Goal: Task Accomplishment & Management: Use online tool/utility

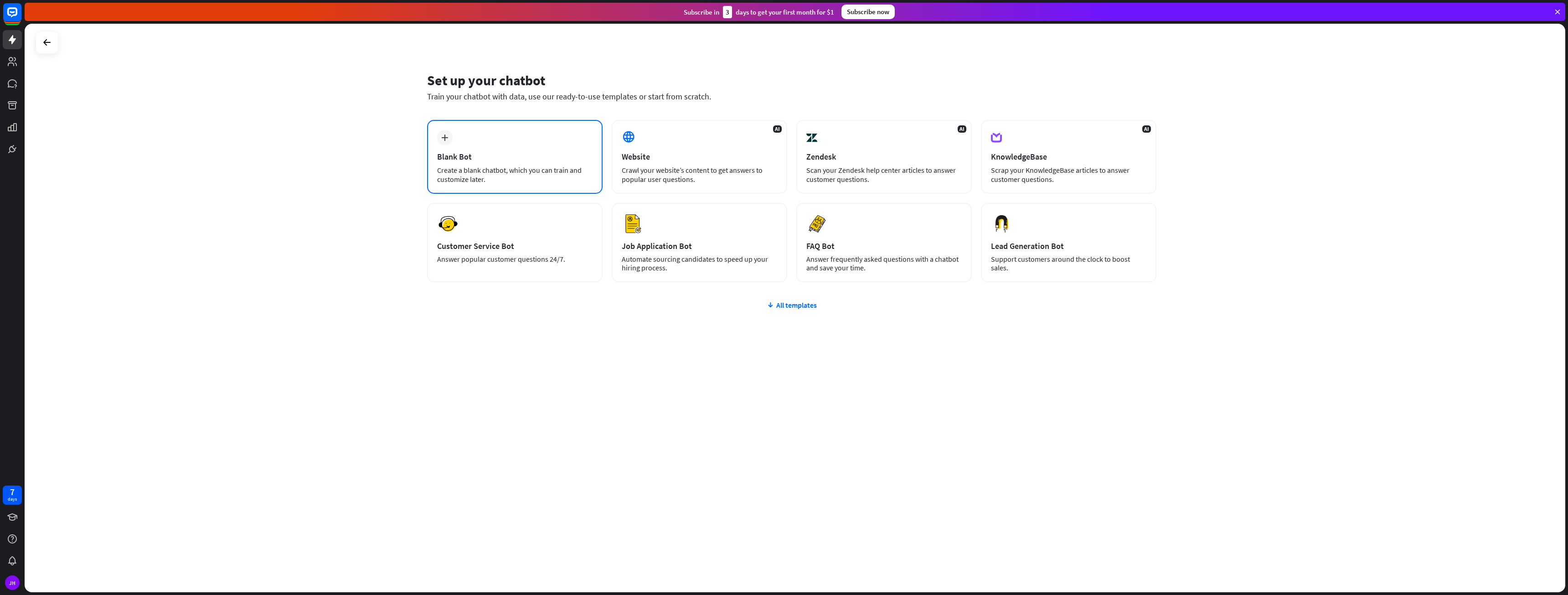
click at [437, 138] on div "plus" at bounding box center [444, 137] width 15 height 15
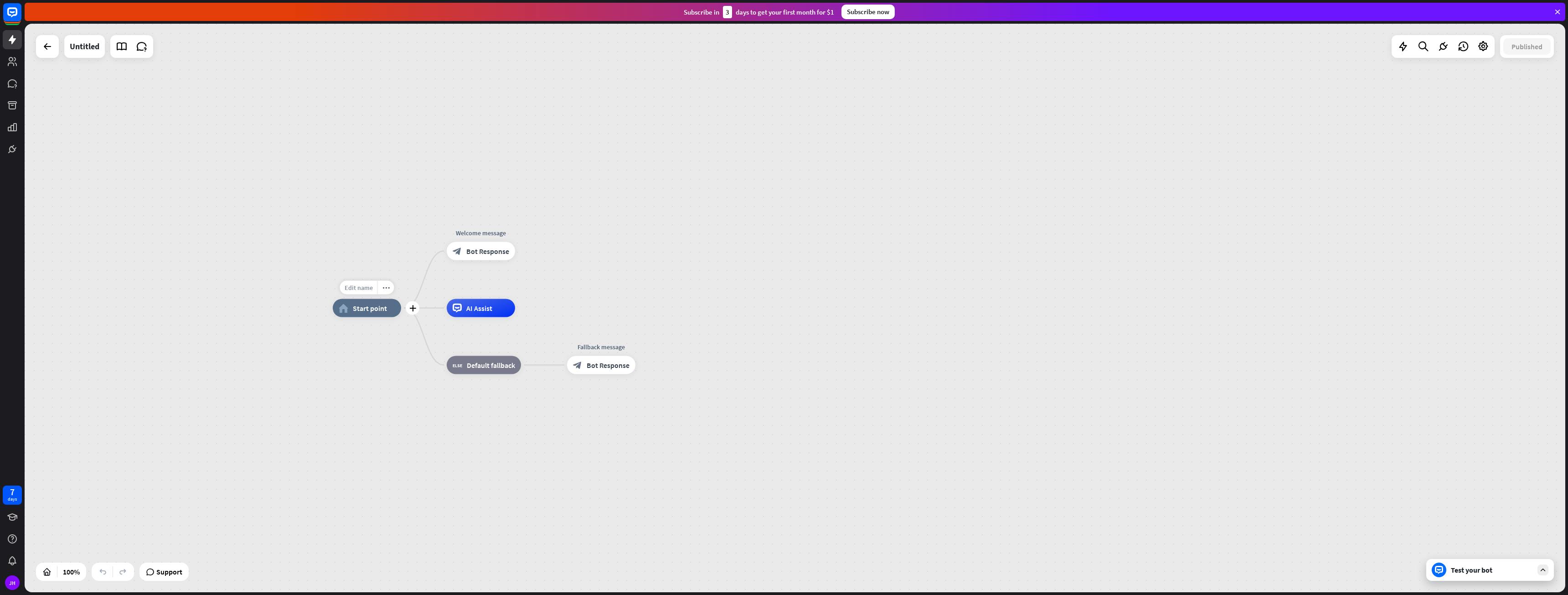
click at [364, 293] on div "Edit name" at bounding box center [358, 287] width 37 height 14
click at [345, 344] on div "home_2 Start point Welcome message block_bot_response Bot Response AI Assist bl…" at bounding box center [1103, 591] width 1541 height 568
click at [416, 311] on div "plus" at bounding box center [412, 308] width 14 height 14
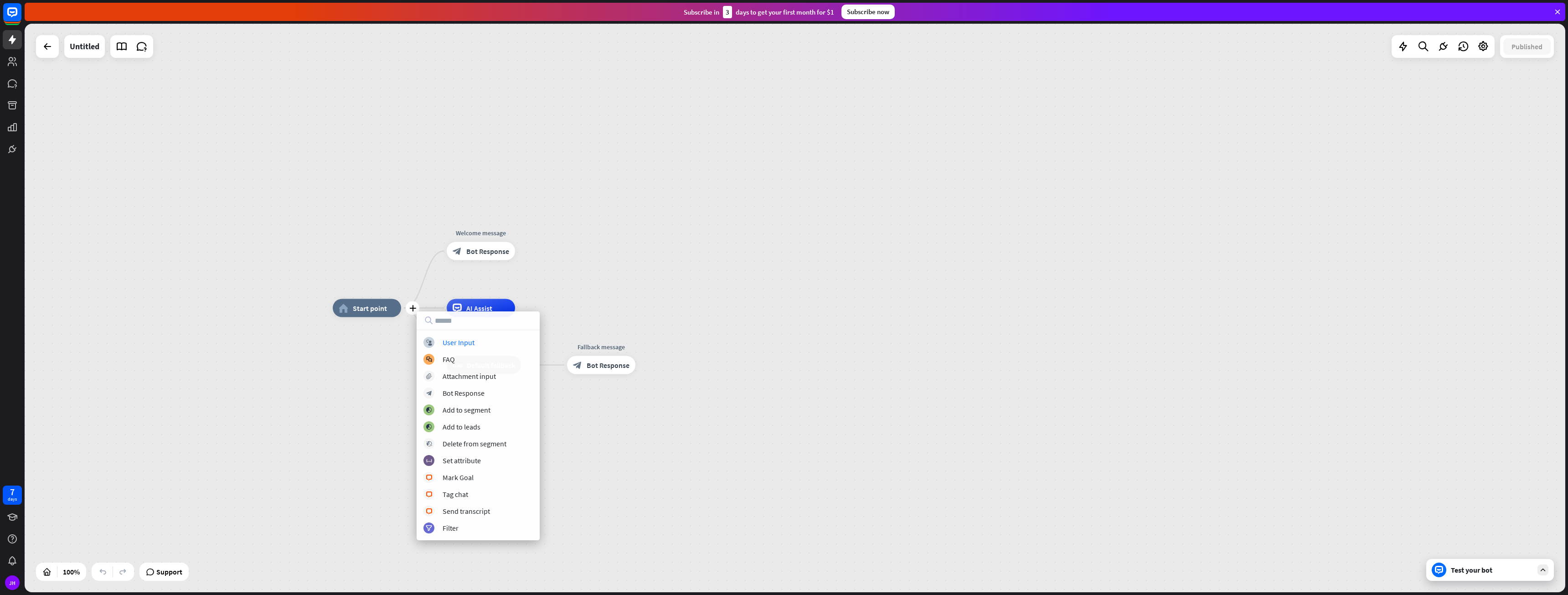
click at [583, 272] on div "plus home_2 Start point Welcome message block_bot_response Bot Response AI Assi…" at bounding box center [795, 307] width 1541 height 568
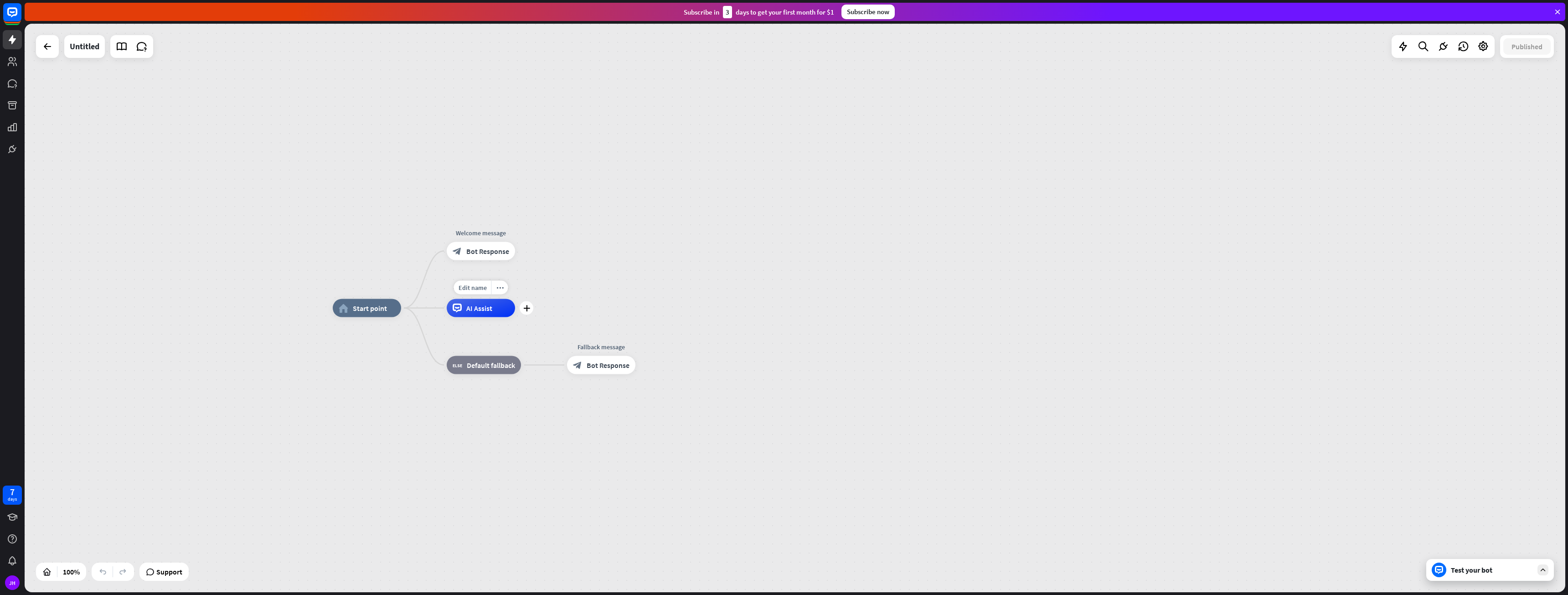
click at [465, 317] on div "Edit name more_horiz plus AI Assist" at bounding box center [480, 308] width 68 height 18
click at [1541, 577] on div "Test your bot" at bounding box center [1490, 569] width 128 height 22
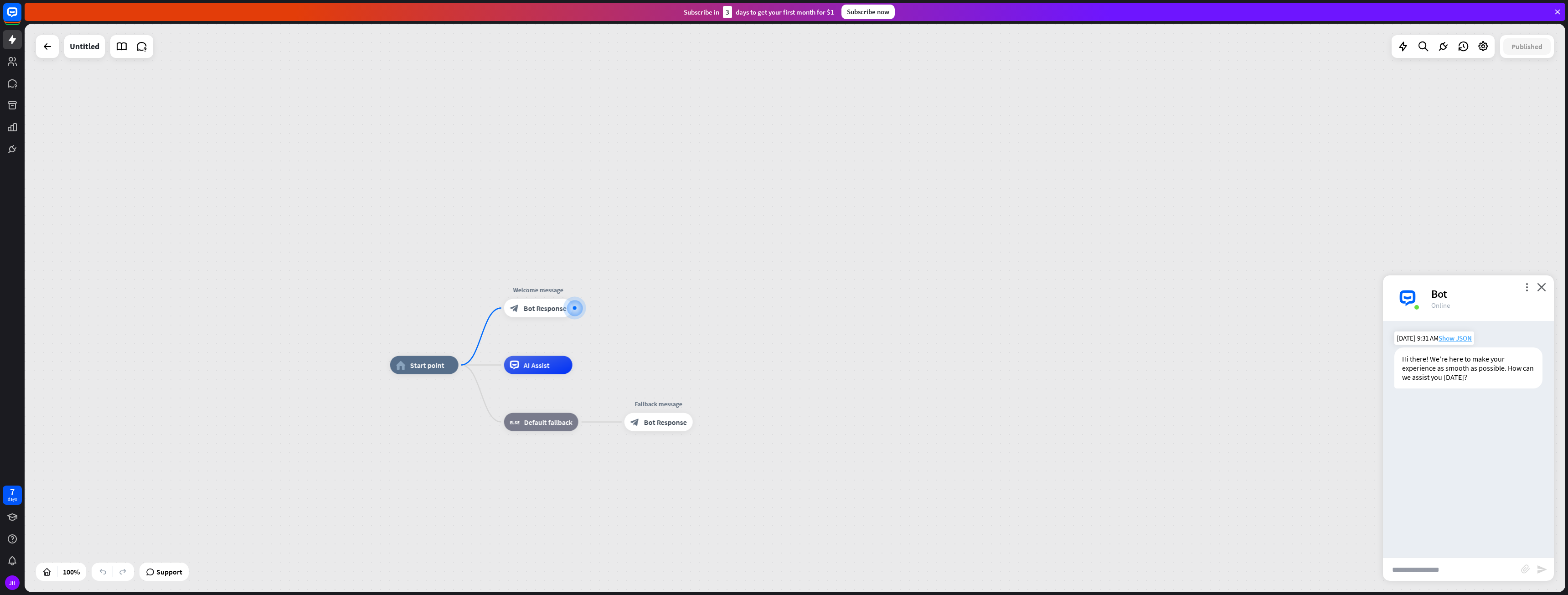
click at [1463, 339] on span "Show JSON" at bounding box center [1455, 338] width 33 height 9
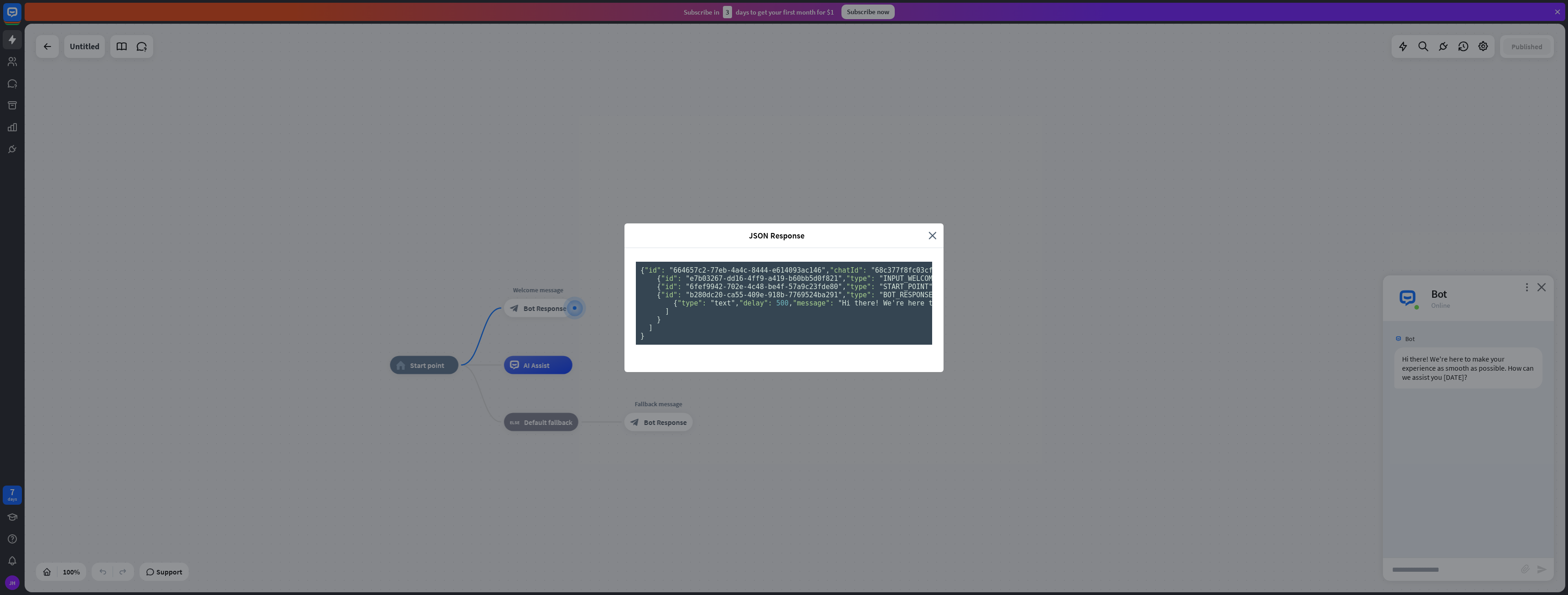
click at [1547, 404] on div "JSON Response close { "id": "664657c2-77eb-4a4c-8444-e614093ac146" , "chatId": …" at bounding box center [784, 298] width 1568 height 595
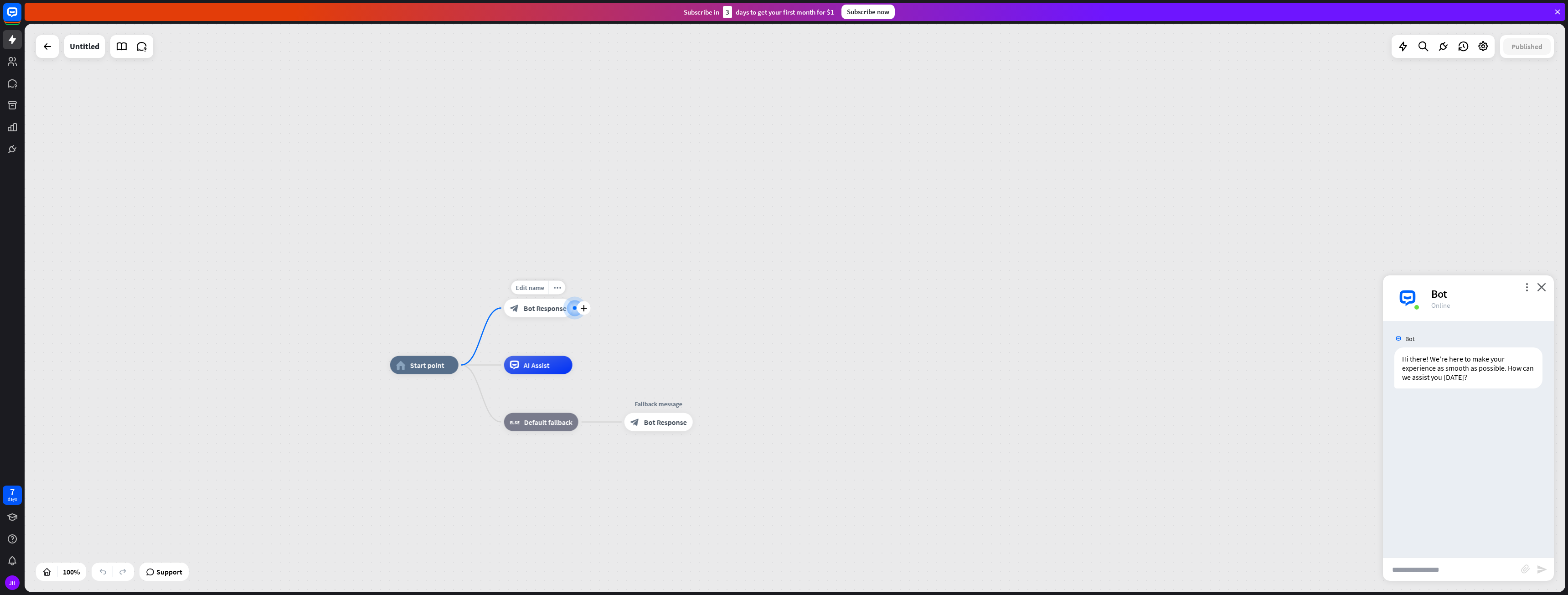
click at [575, 308] on div at bounding box center [575, 308] width 4 height 4
click at [578, 311] on div "plus" at bounding box center [584, 308] width 14 height 14
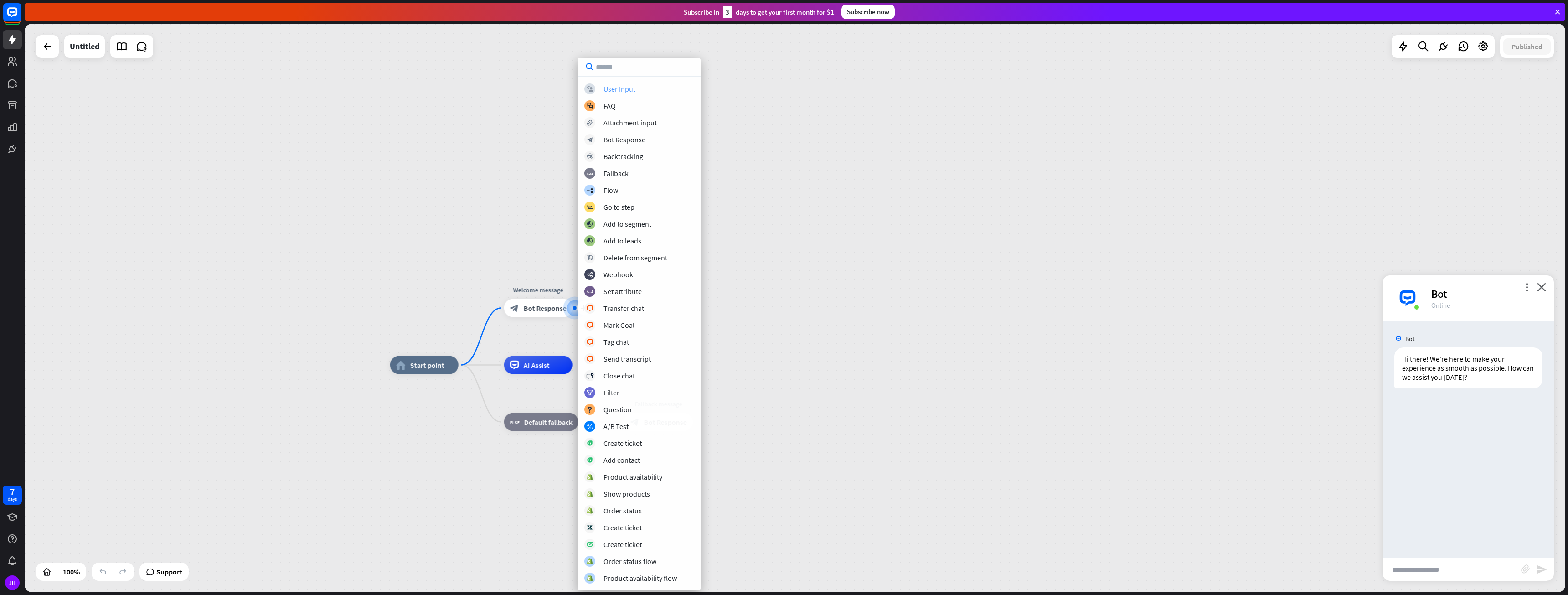
click at [626, 87] on div "User Input" at bounding box center [619, 89] width 32 height 9
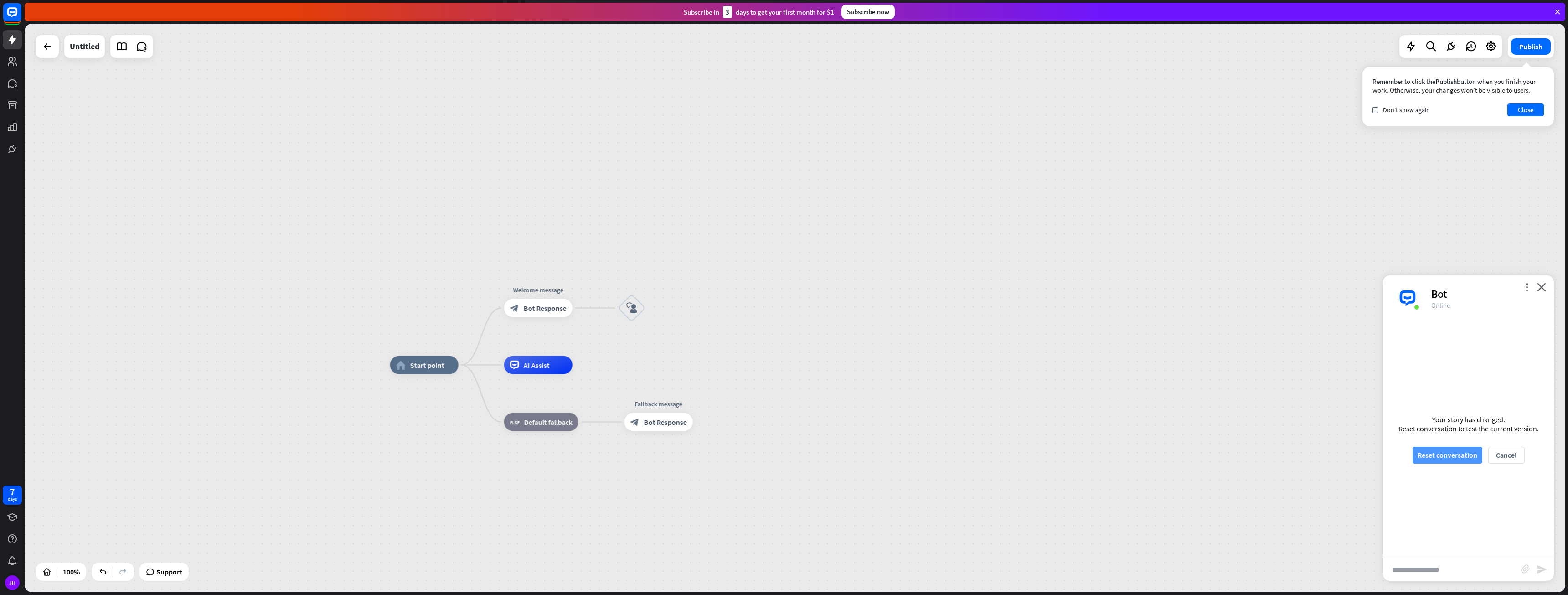
click at [1471, 454] on button "Reset conversation" at bounding box center [1447, 454] width 70 height 17
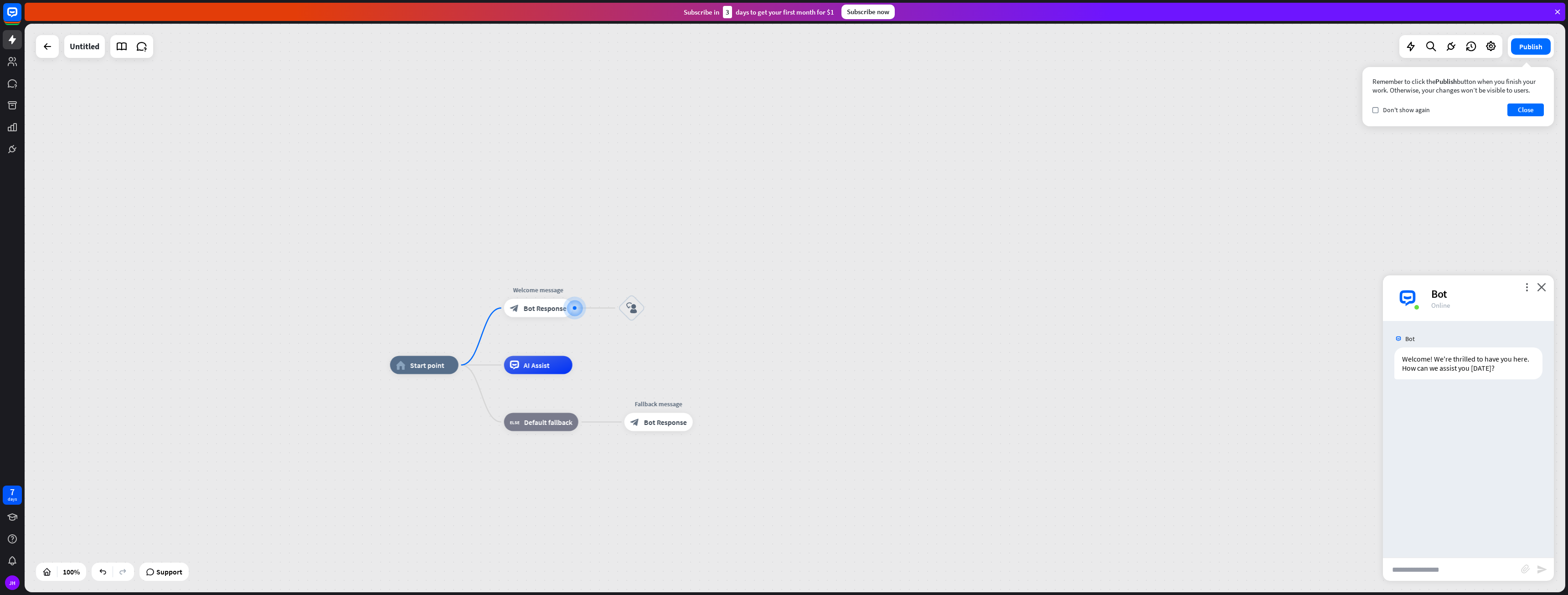
click at [1422, 566] on input "text" at bounding box center [1452, 569] width 138 height 23
type input "*****"
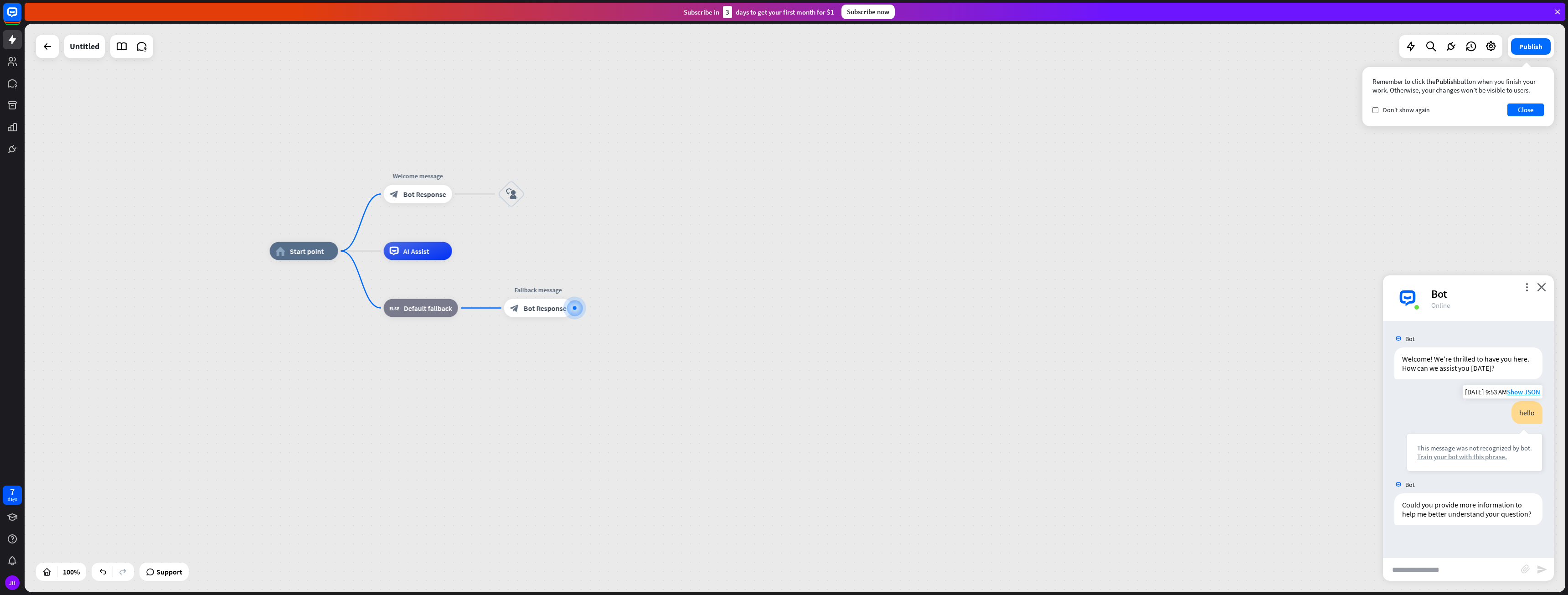
click at [1474, 457] on div "Train your bot with this phrase." at bounding box center [1474, 457] width 115 height 9
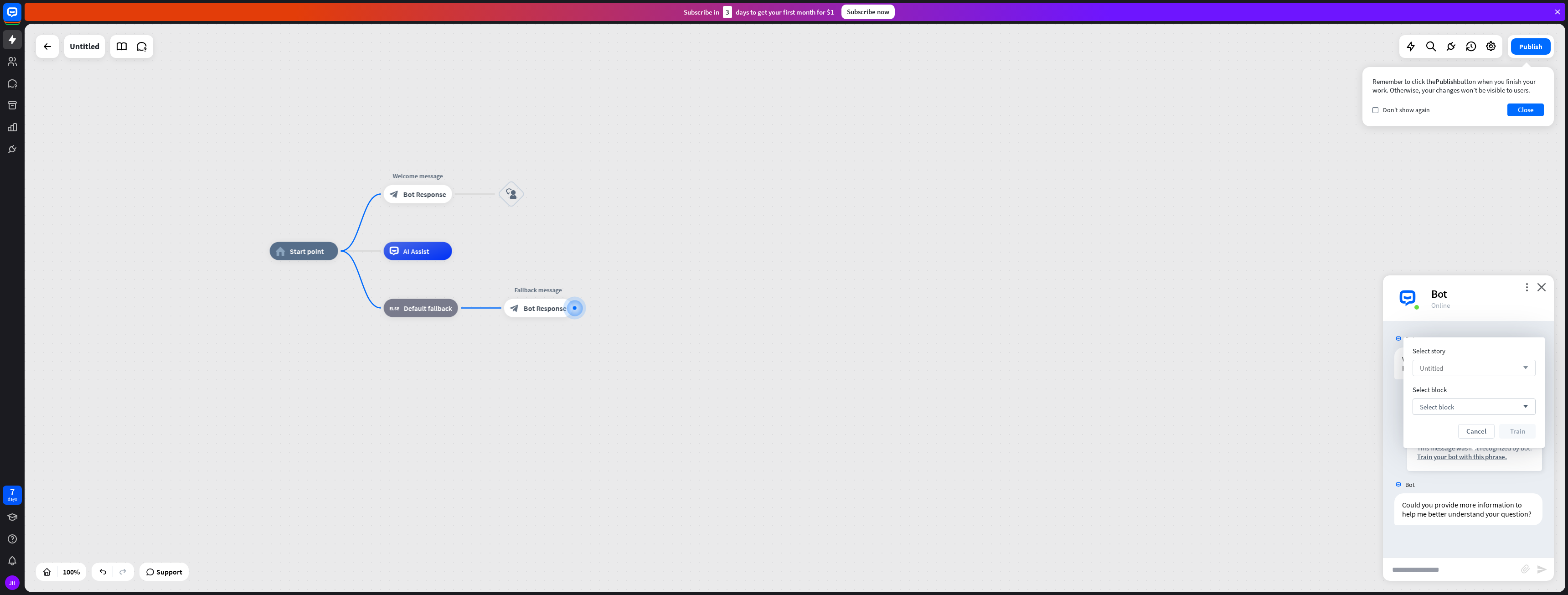
click at [1482, 367] on div "Untitled arrow_down" at bounding box center [1474, 368] width 123 height 16
click at [1473, 356] on div "Select story search Select block Select block arrow_down Cancel Train" at bounding box center [1474, 393] width 123 height 92
click at [1483, 404] on div "Select block arrow_down" at bounding box center [1474, 407] width 123 height 16
click at [1457, 435] on div "User Input" at bounding box center [1460, 431] width 32 height 9
click at [1505, 364] on div "Untitled arrow_down" at bounding box center [1474, 368] width 123 height 16
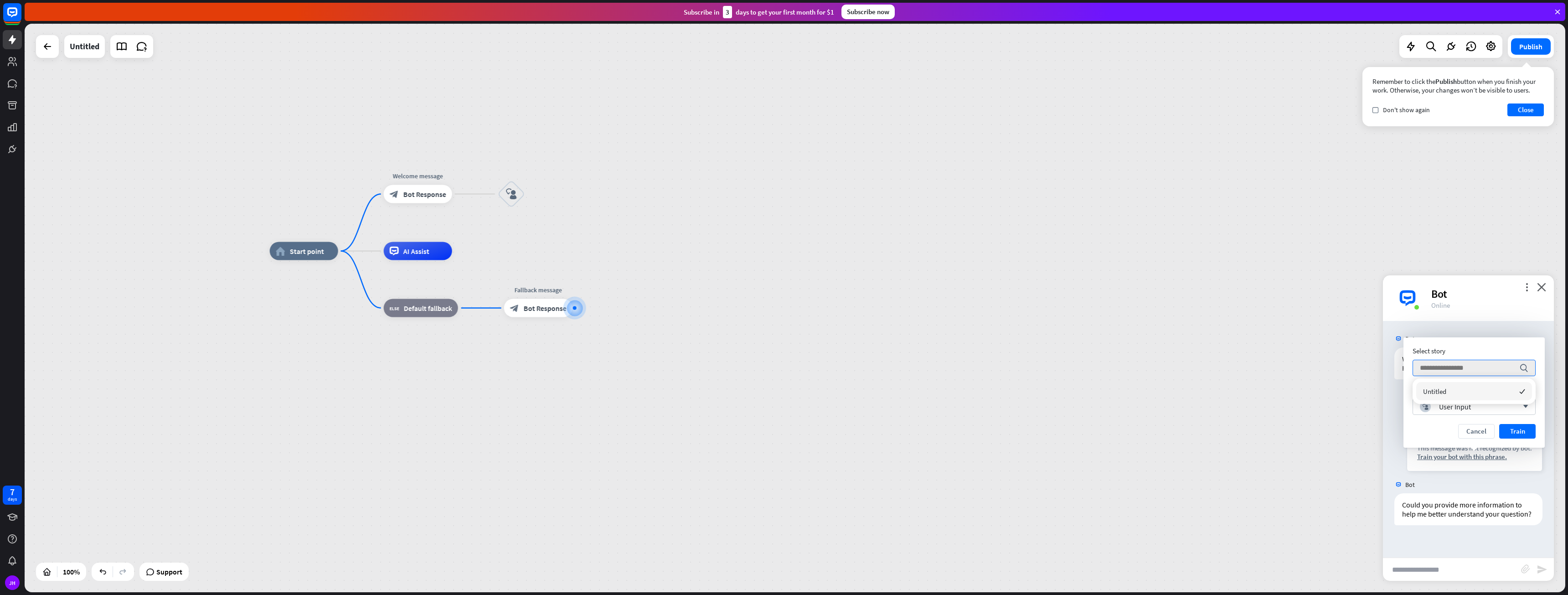
click at [1471, 392] on div "Untitled checked" at bounding box center [1474, 391] width 116 height 18
click at [1524, 429] on button "Train" at bounding box center [1517, 431] width 37 height 15
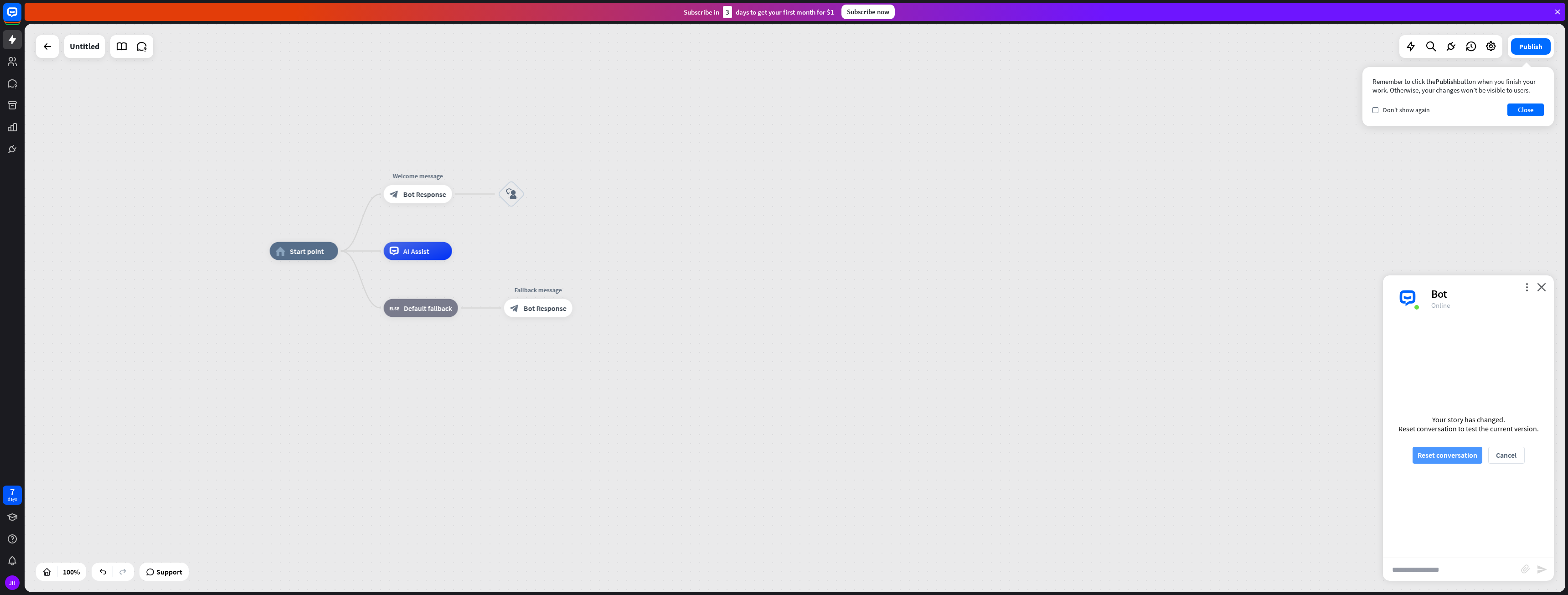
click at [1442, 455] on button "Reset conversation" at bounding box center [1447, 454] width 70 height 17
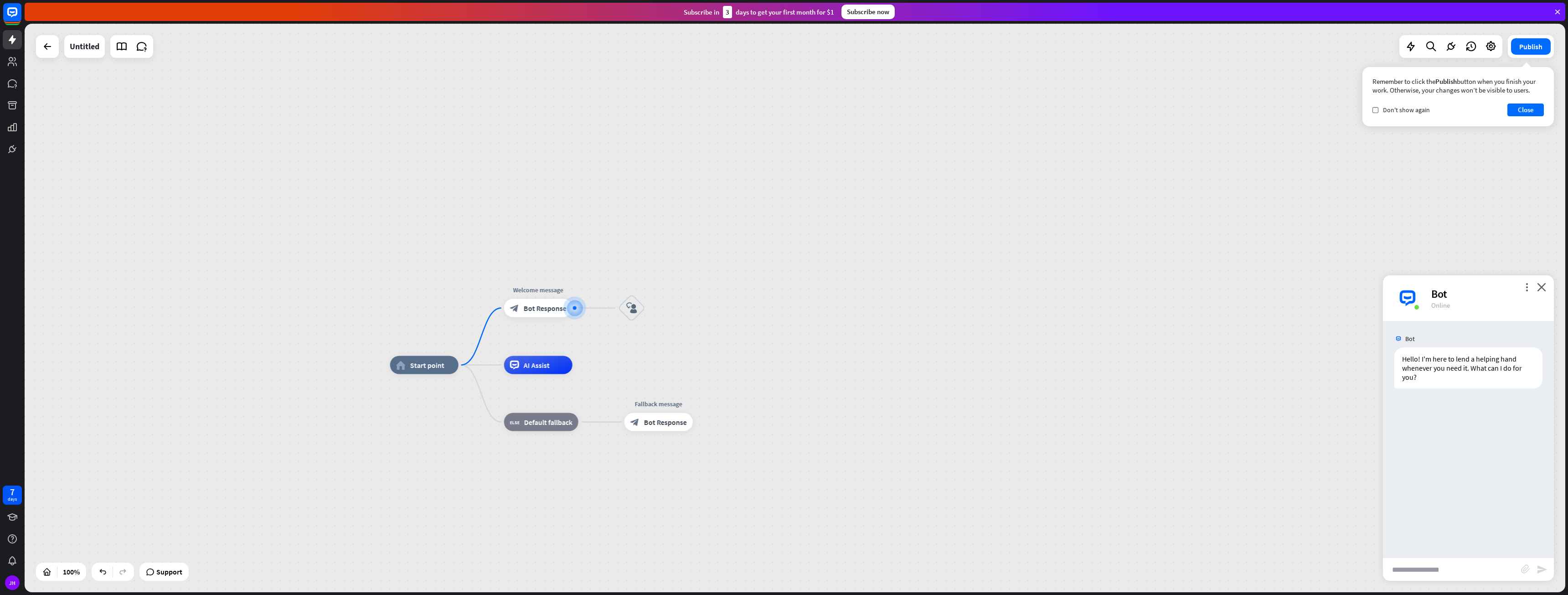
click at [1430, 569] on input "text" at bounding box center [1452, 569] width 138 height 23
type input "*****"
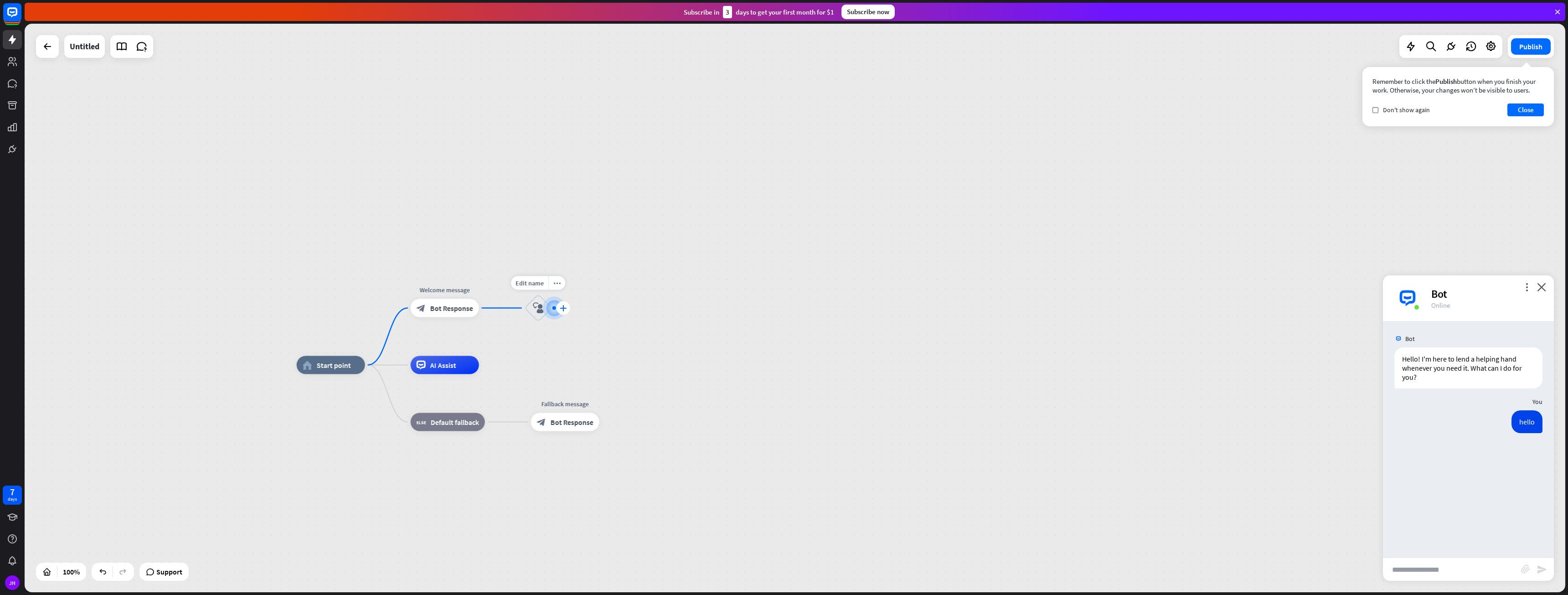
click at [560, 314] on div "plus" at bounding box center [563, 308] width 14 height 14
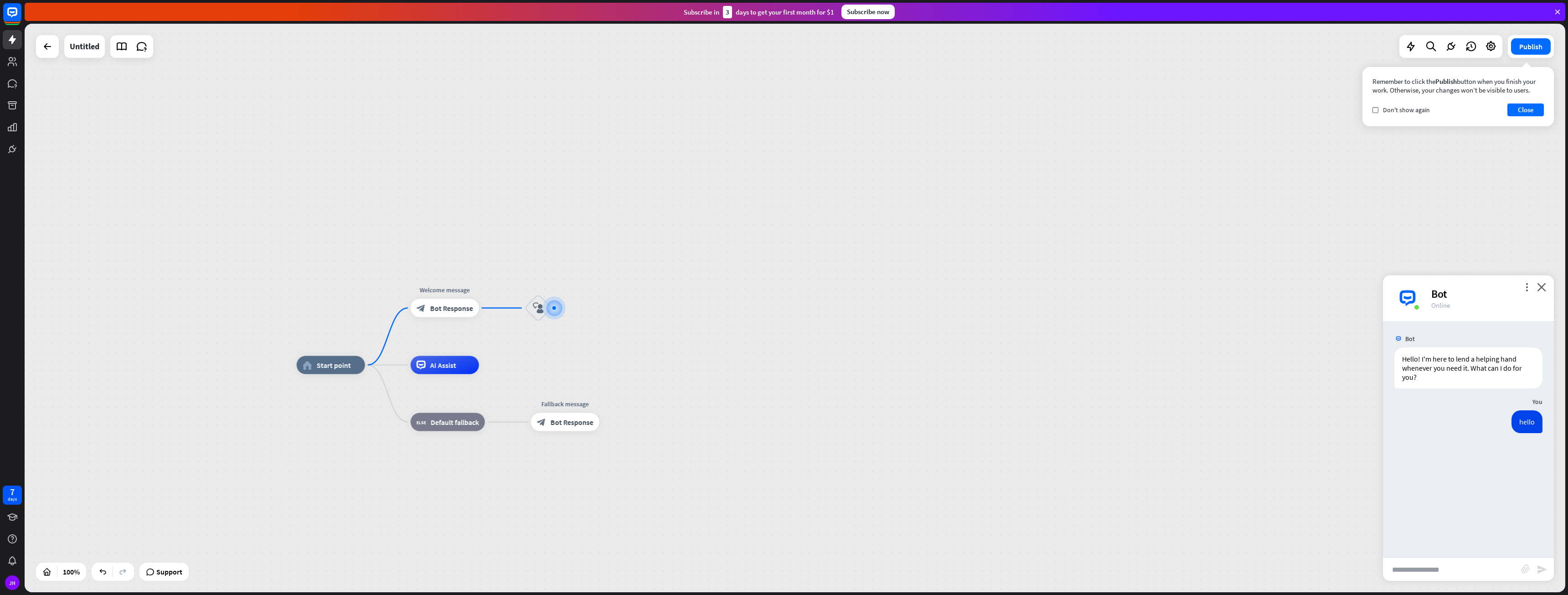
click at [1469, 573] on input "text" at bounding box center [1452, 569] width 138 height 23
type input "**********"
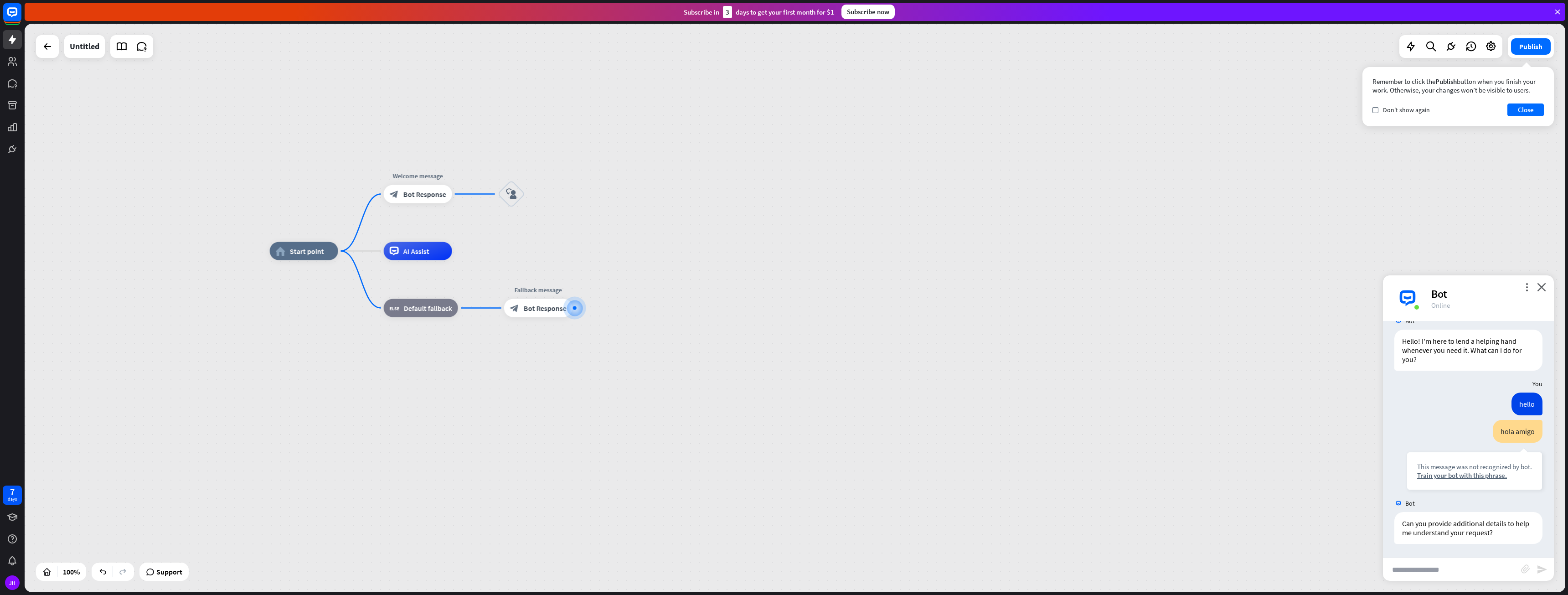
scroll to position [18, 0]
click at [513, 196] on icon "block_user_input" at bounding box center [511, 193] width 11 height 11
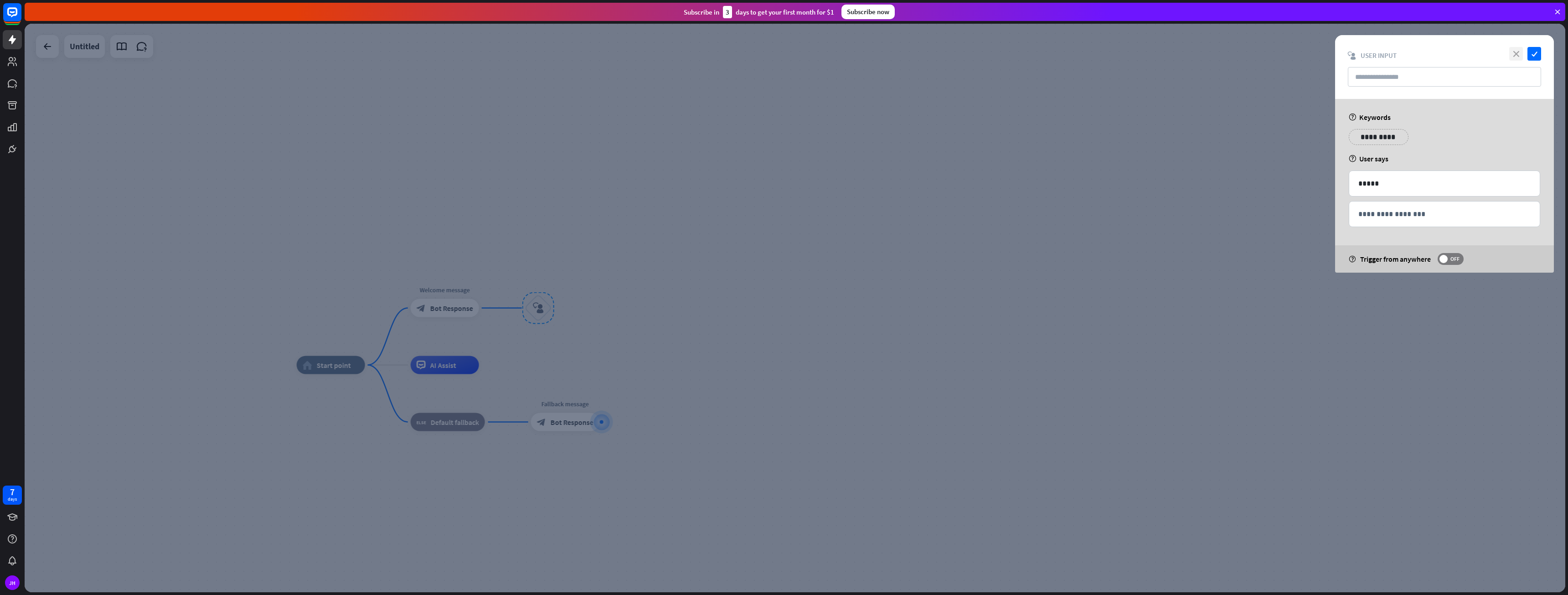
click at [1523, 53] on icon "close" at bounding box center [1516, 53] width 14 height 14
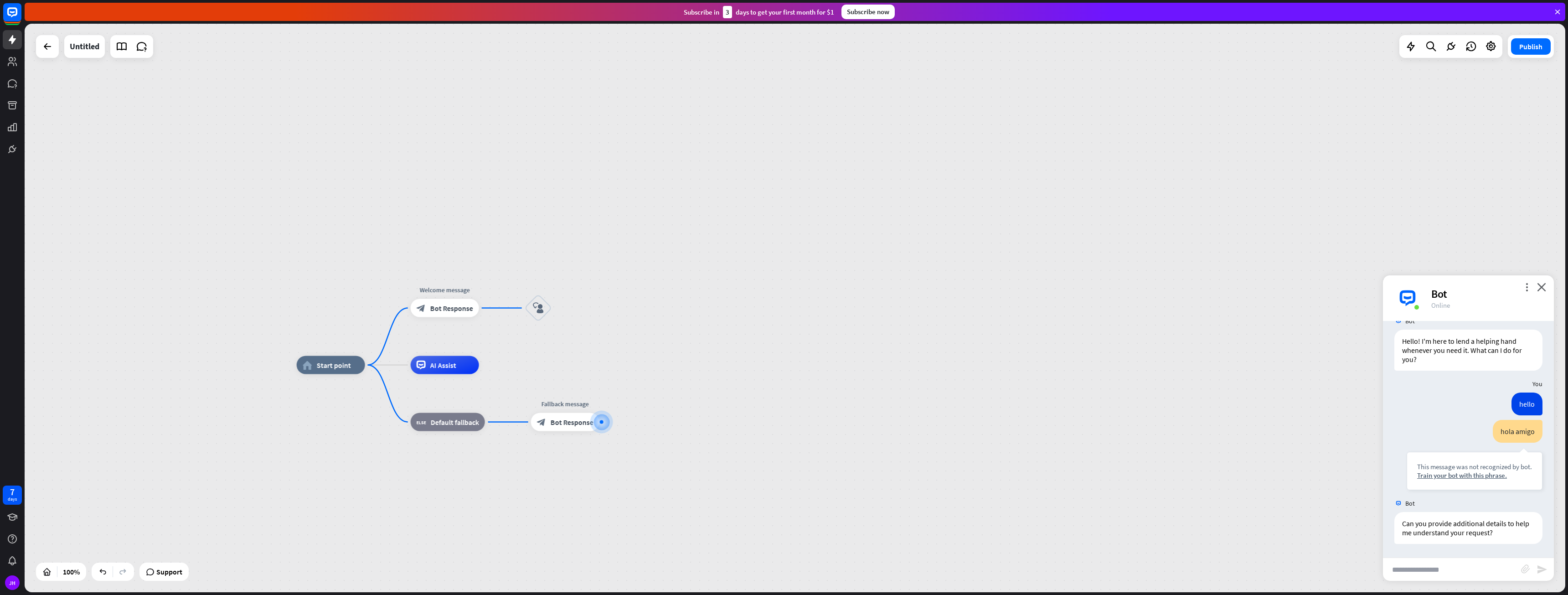
click at [1453, 567] on input "text" at bounding box center [1452, 569] width 138 height 23
type input "*********"
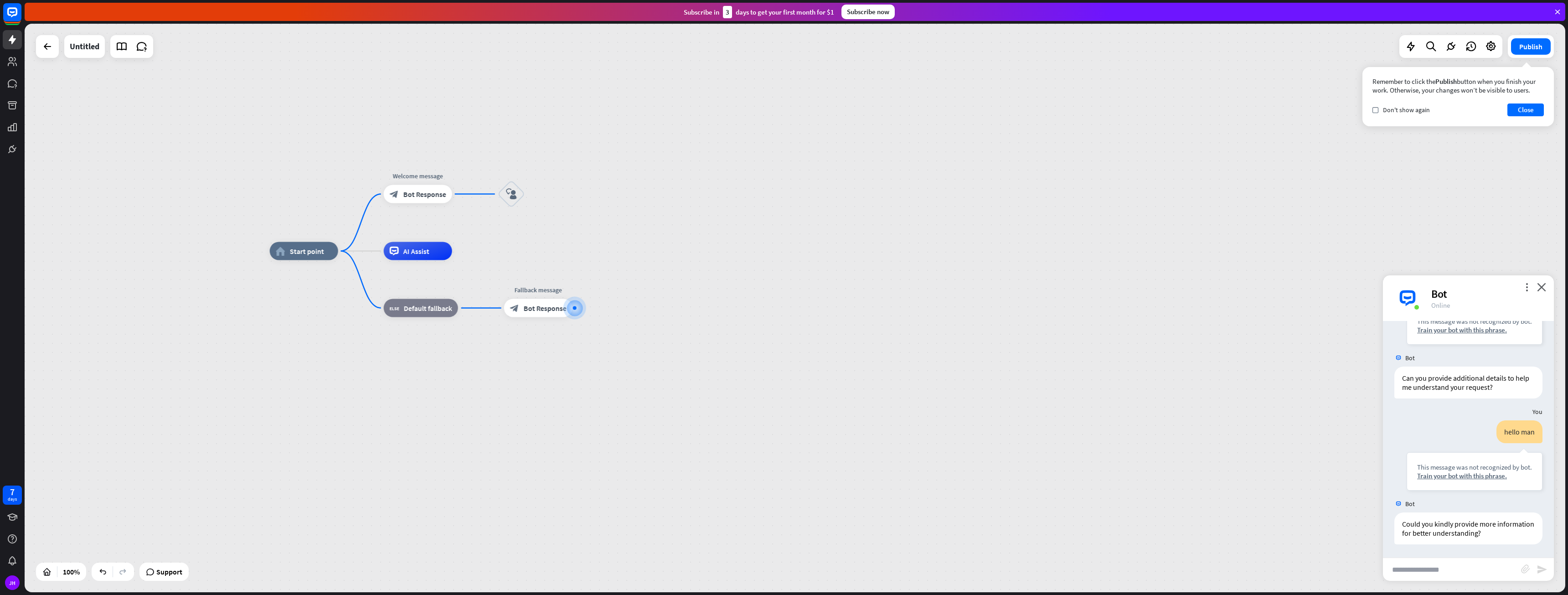
scroll to position [163, 0]
type input "*****"
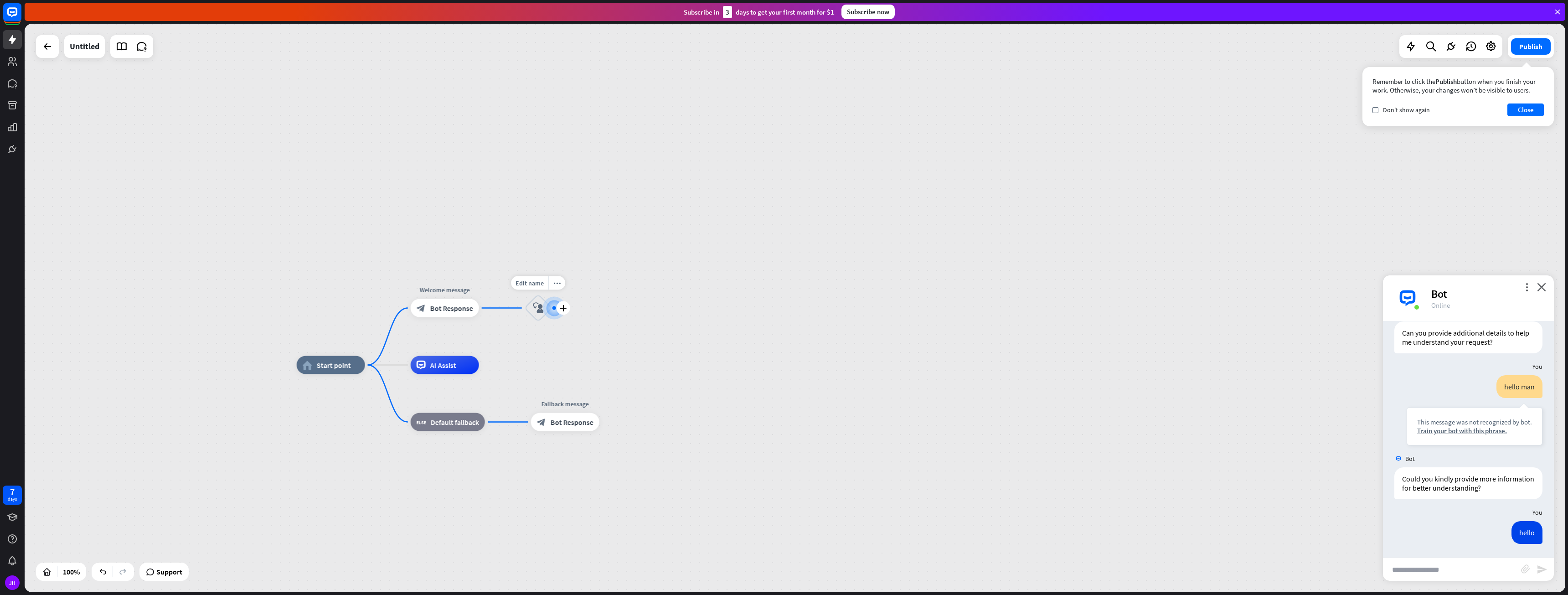
click at [536, 311] on icon "block_user_input" at bounding box center [538, 308] width 11 height 11
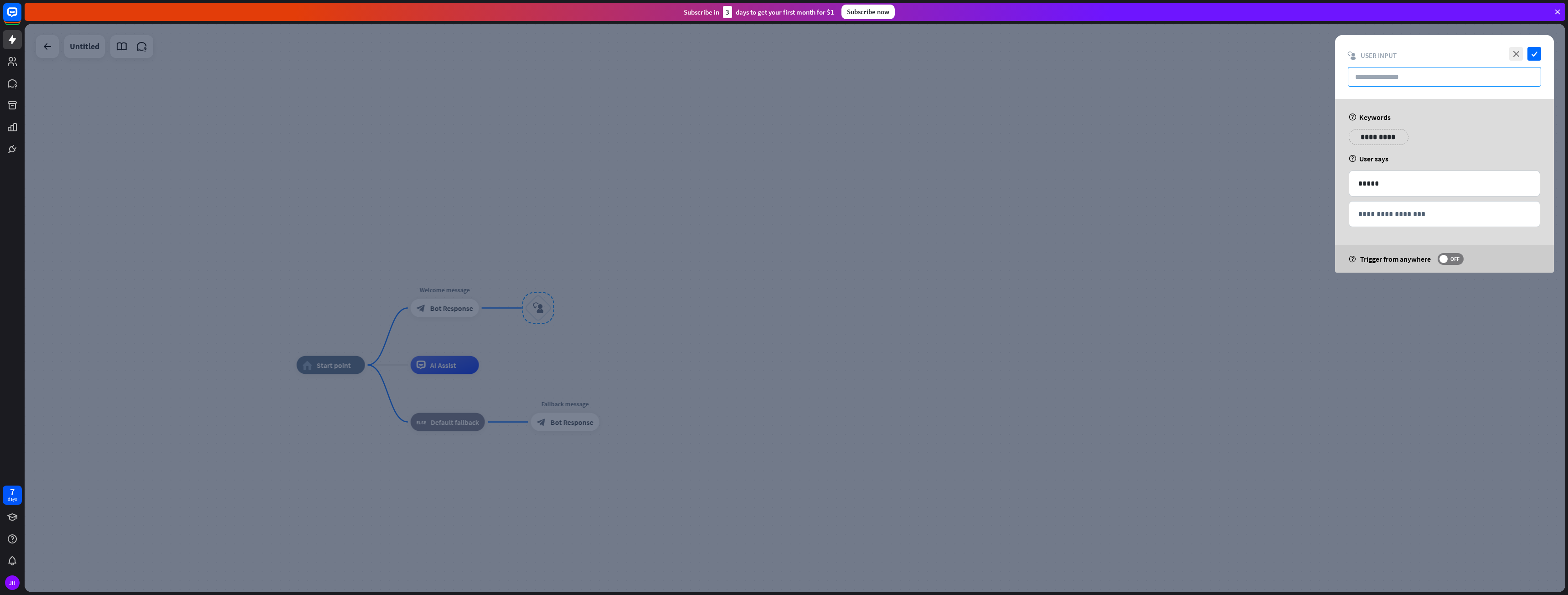
click at [1395, 76] on input "text" at bounding box center [1445, 76] width 194 height 20
click at [1517, 59] on icon "close" at bounding box center [1516, 53] width 14 height 14
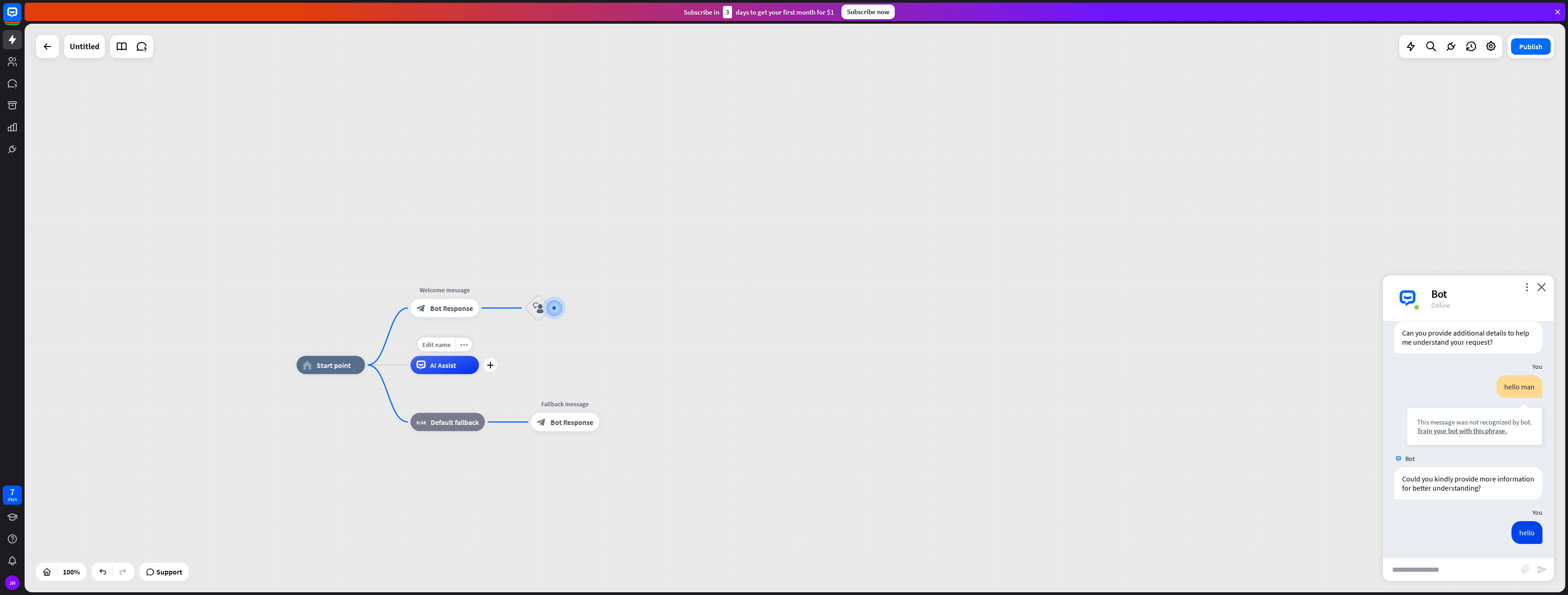
click at [452, 374] on div "Edit name more_horiz plus AI Assist" at bounding box center [444, 365] width 68 height 18
click at [422, 367] on icon at bounding box center [421, 365] width 9 height 9
click at [673, 362] on div "home_2 Start point Welcome message block_bot_response Bot Response block_user_i…" at bounding box center [795, 307] width 1541 height 568
click at [18, 68] on link at bounding box center [12, 62] width 19 height 19
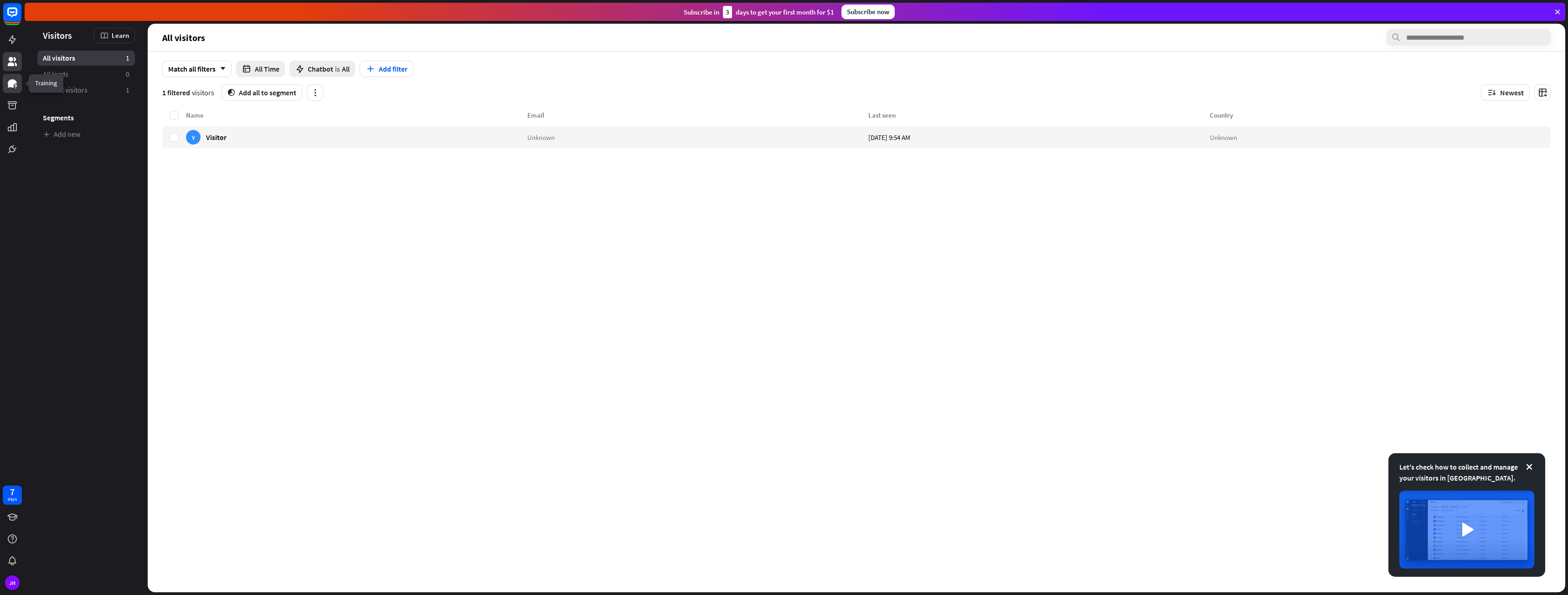
click at [11, 83] on icon at bounding box center [12, 83] width 9 height 8
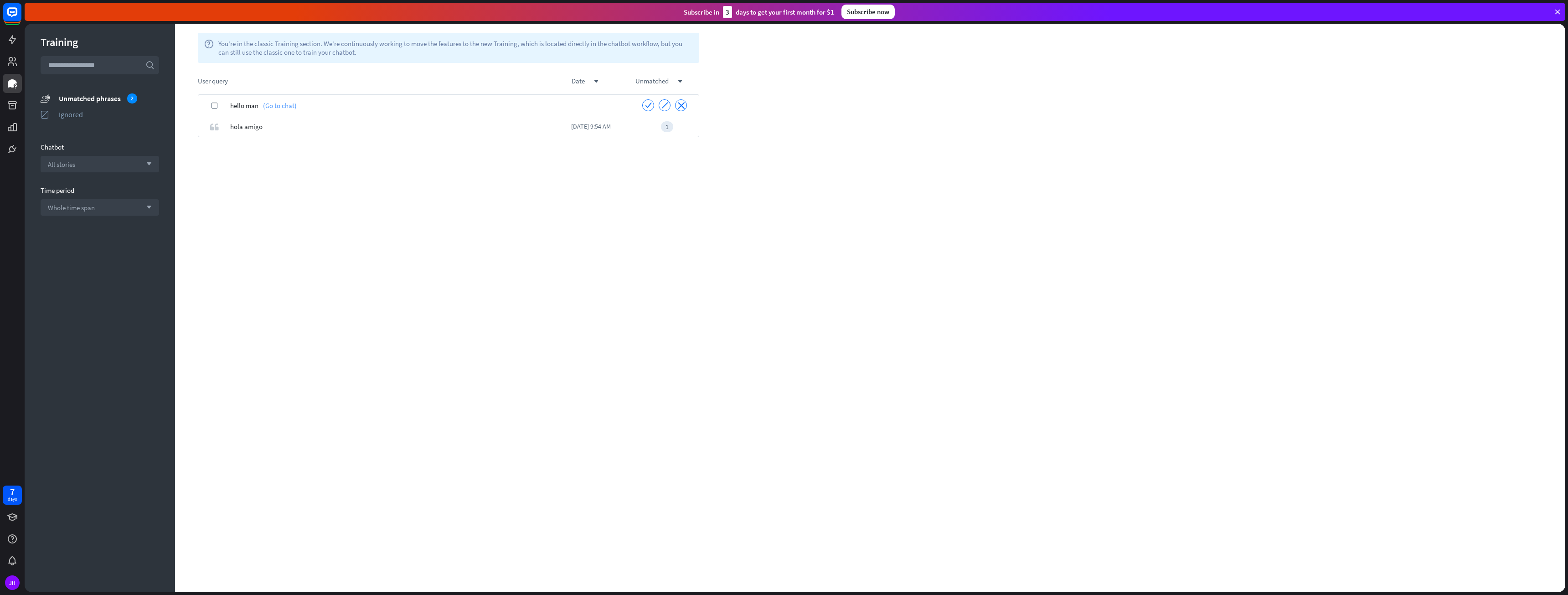
click at [282, 104] on link "(Go to chat)" at bounding box center [278, 105] width 38 height 21
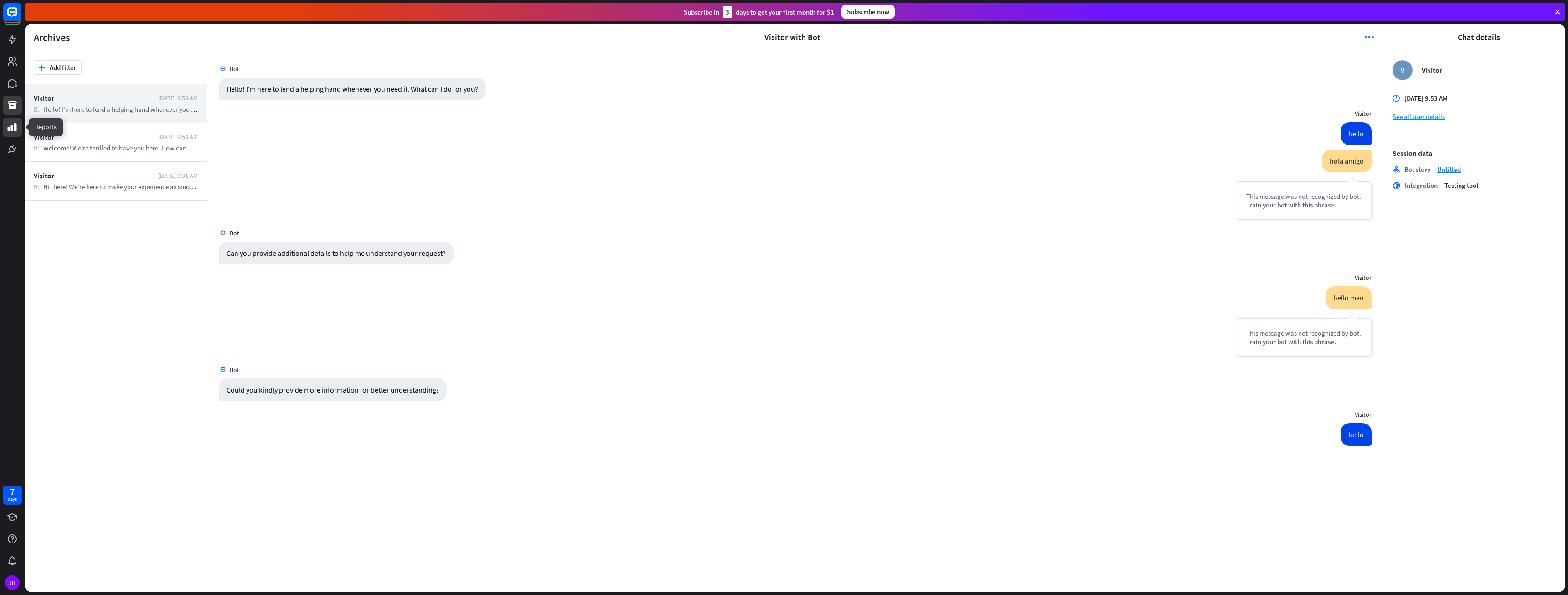
click at [18, 133] on link at bounding box center [12, 127] width 19 height 19
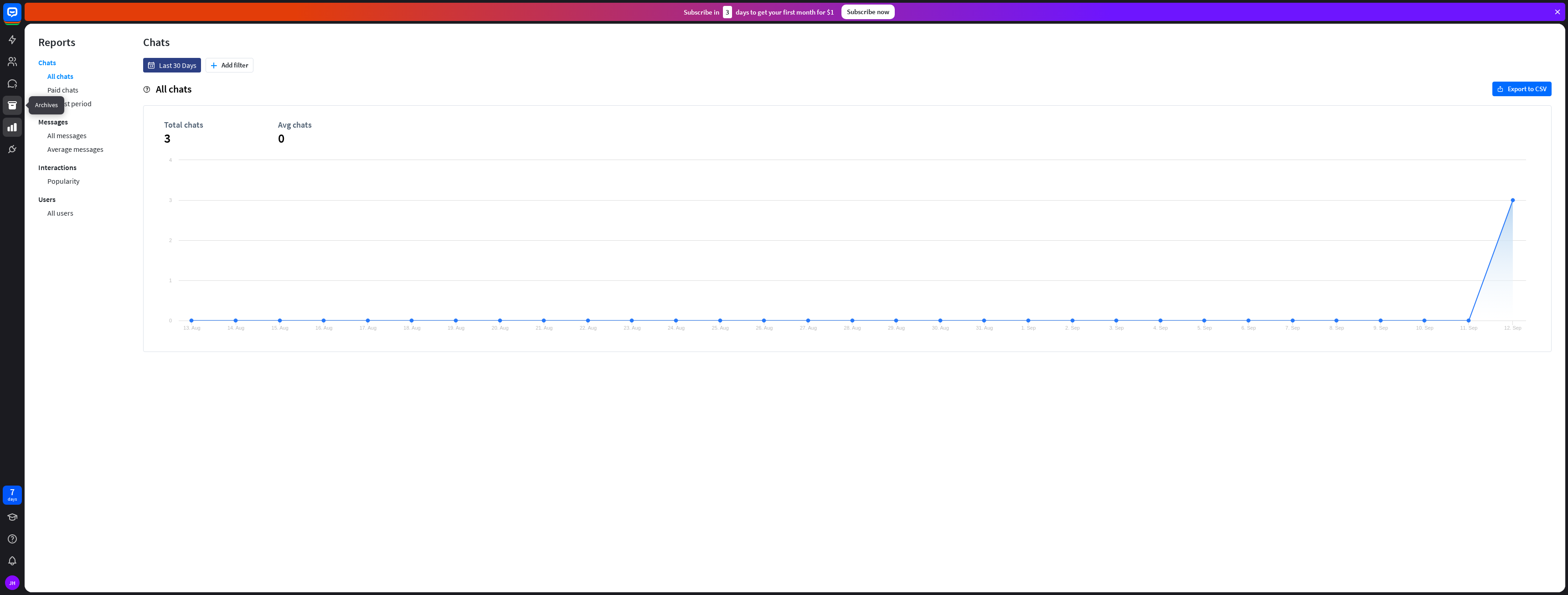
click at [18, 111] on link at bounding box center [12, 106] width 19 height 19
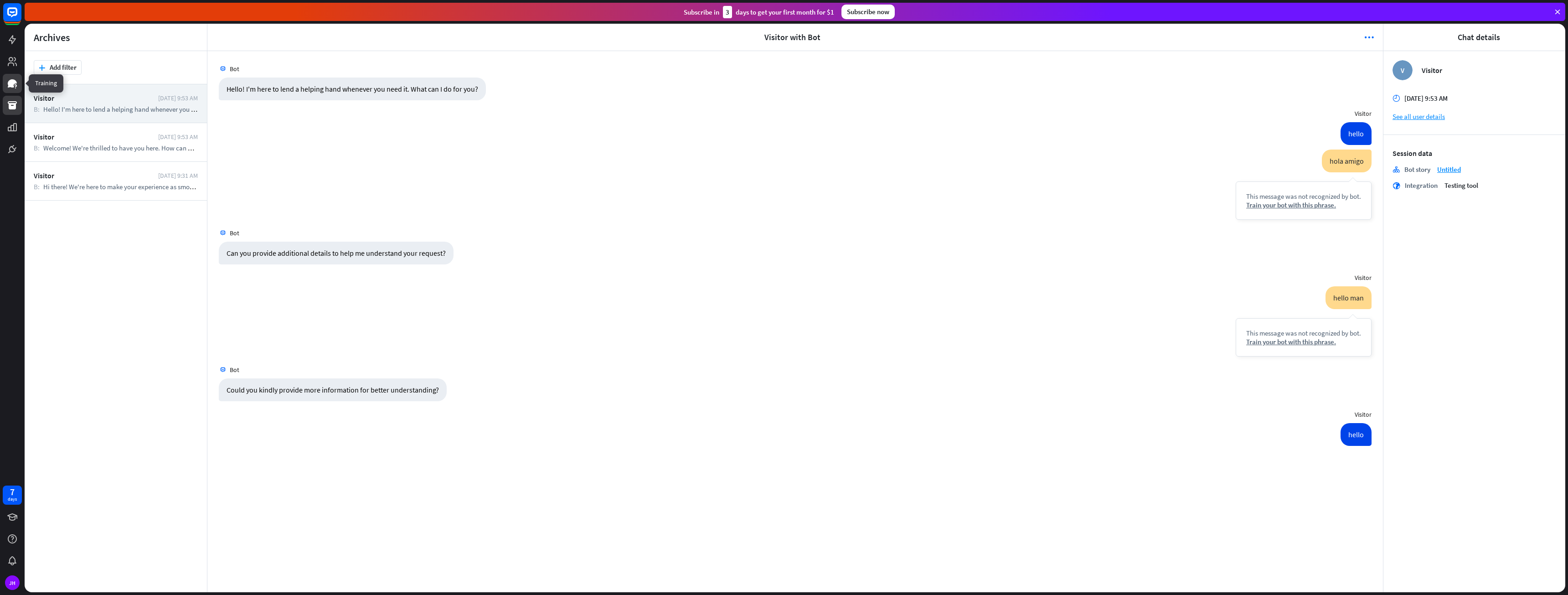
click at [13, 81] on icon at bounding box center [12, 83] width 9 height 8
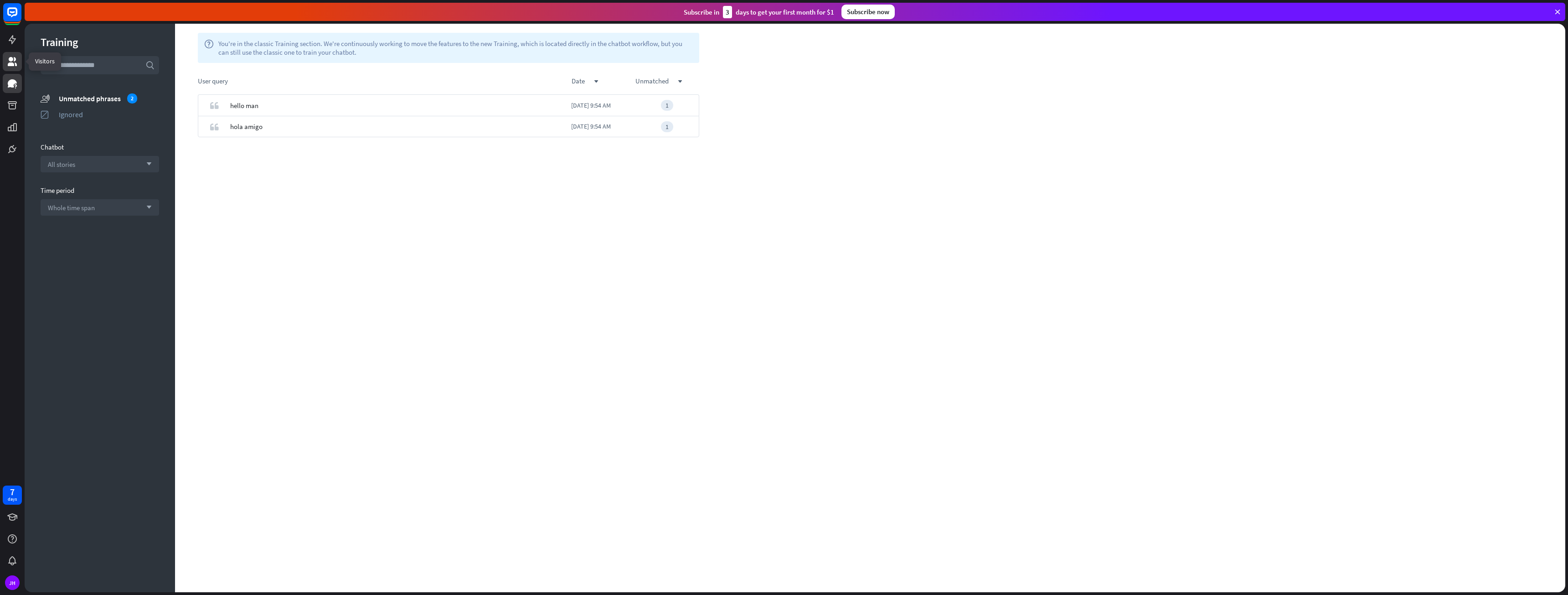
click at [10, 67] on link at bounding box center [12, 62] width 19 height 19
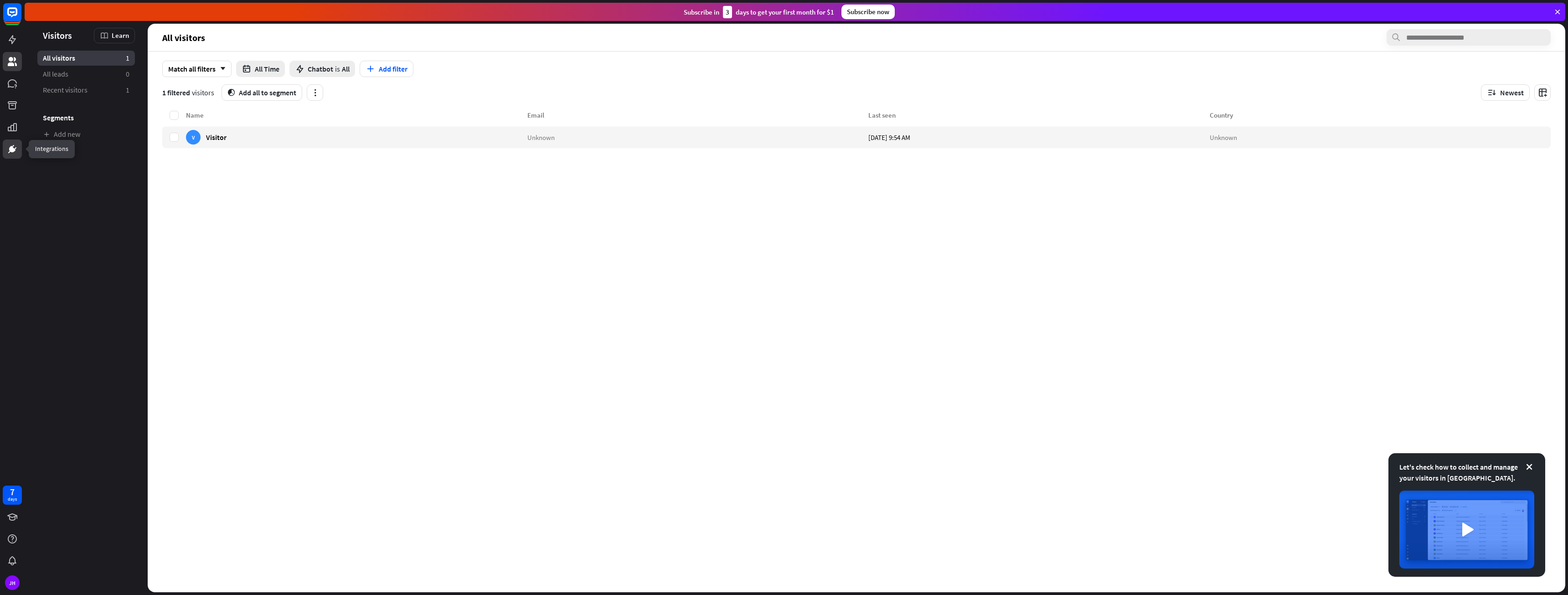
click at [14, 149] on icon at bounding box center [12, 149] width 5 height 5
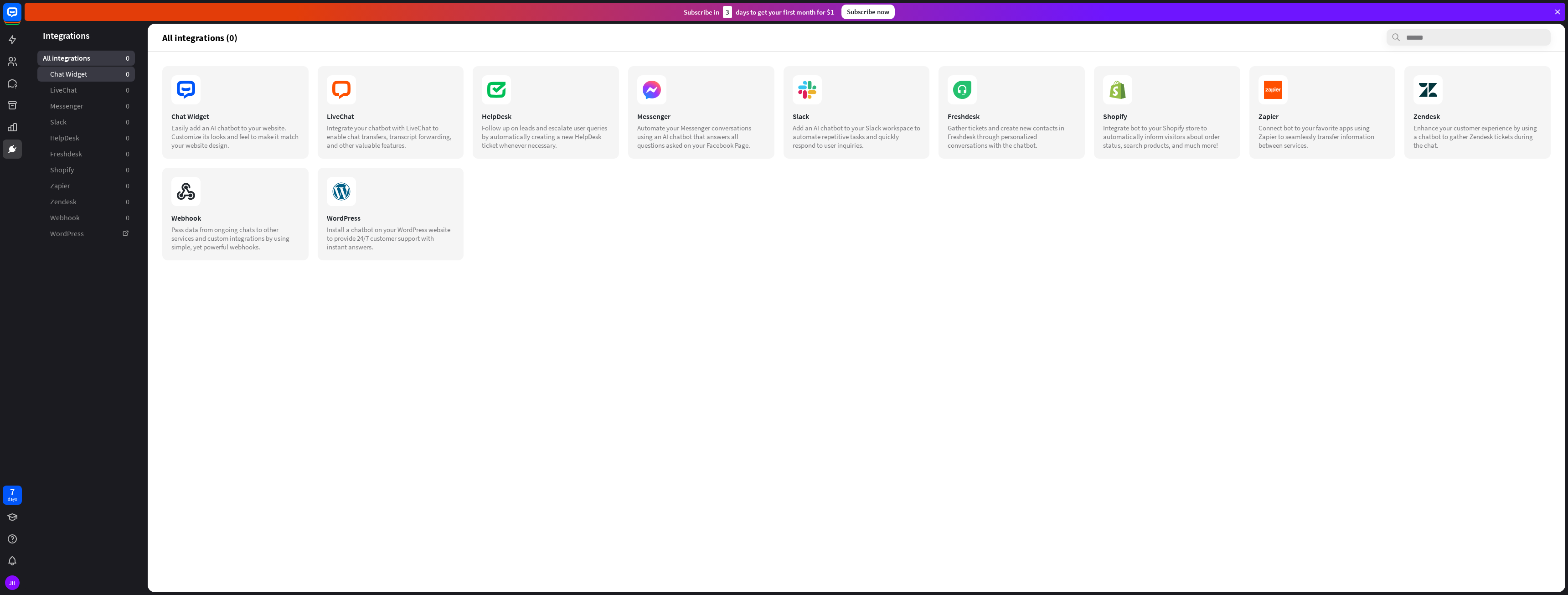
click at [93, 75] on link "Chat Widget 0" at bounding box center [86, 74] width 97 height 15
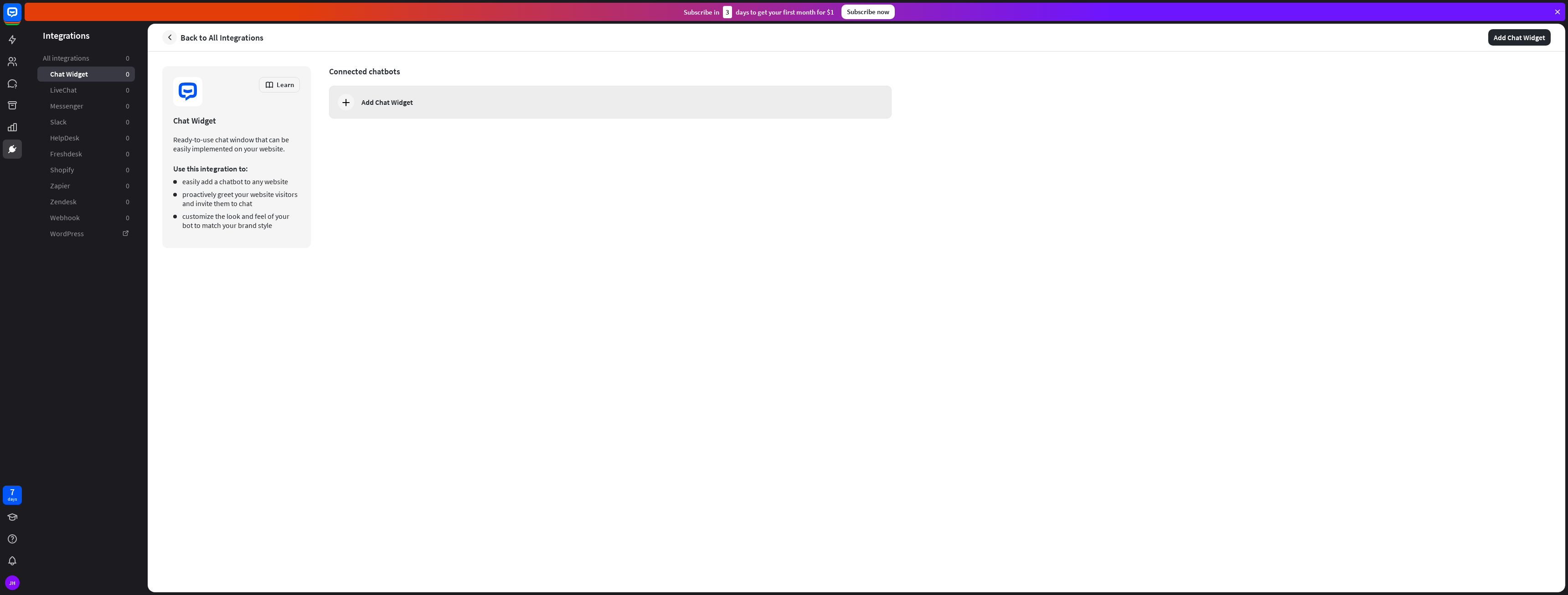
click at [349, 103] on icon at bounding box center [346, 102] width 11 height 11
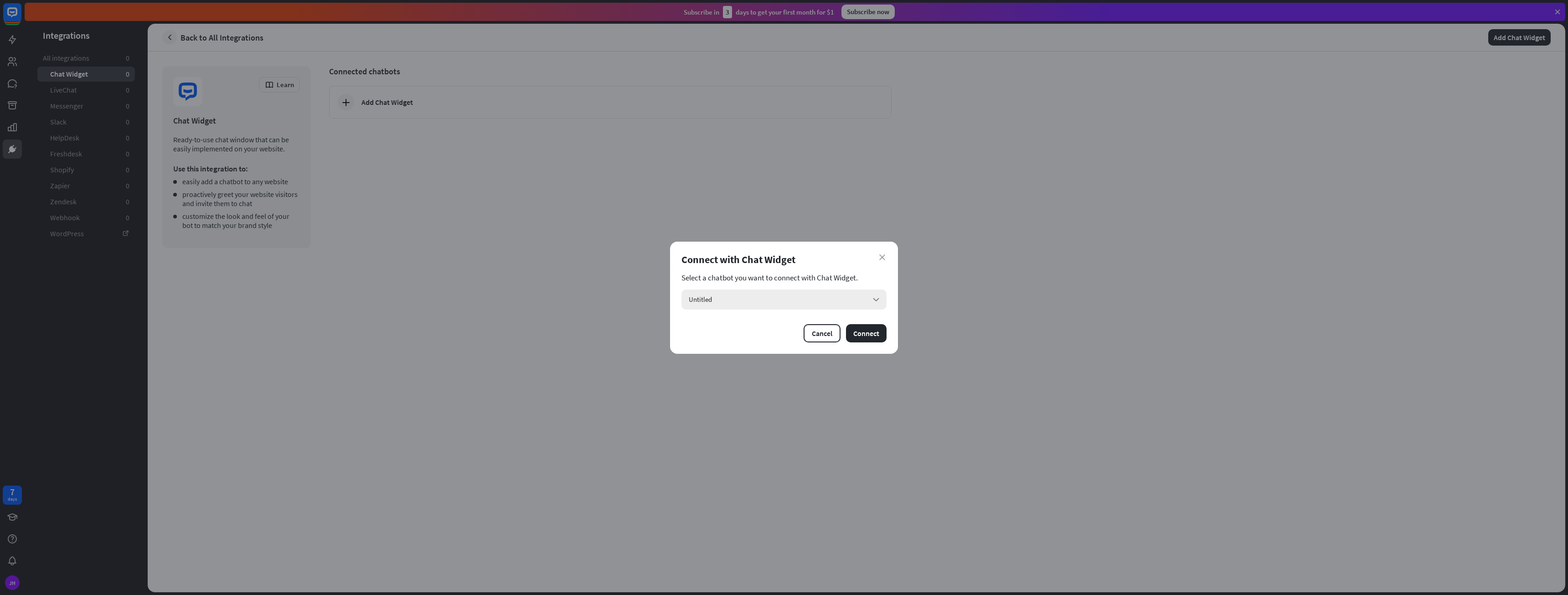
click at [864, 300] on div "Untitled arrow_down" at bounding box center [784, 299] width 205 height 20
click at [768, 332] on div "Untitled checked" at bounding box center [784, 324] width 198 height 18
click at [872, 333] on button "Connect" at bounding box center [866, 333] width 40 height 18
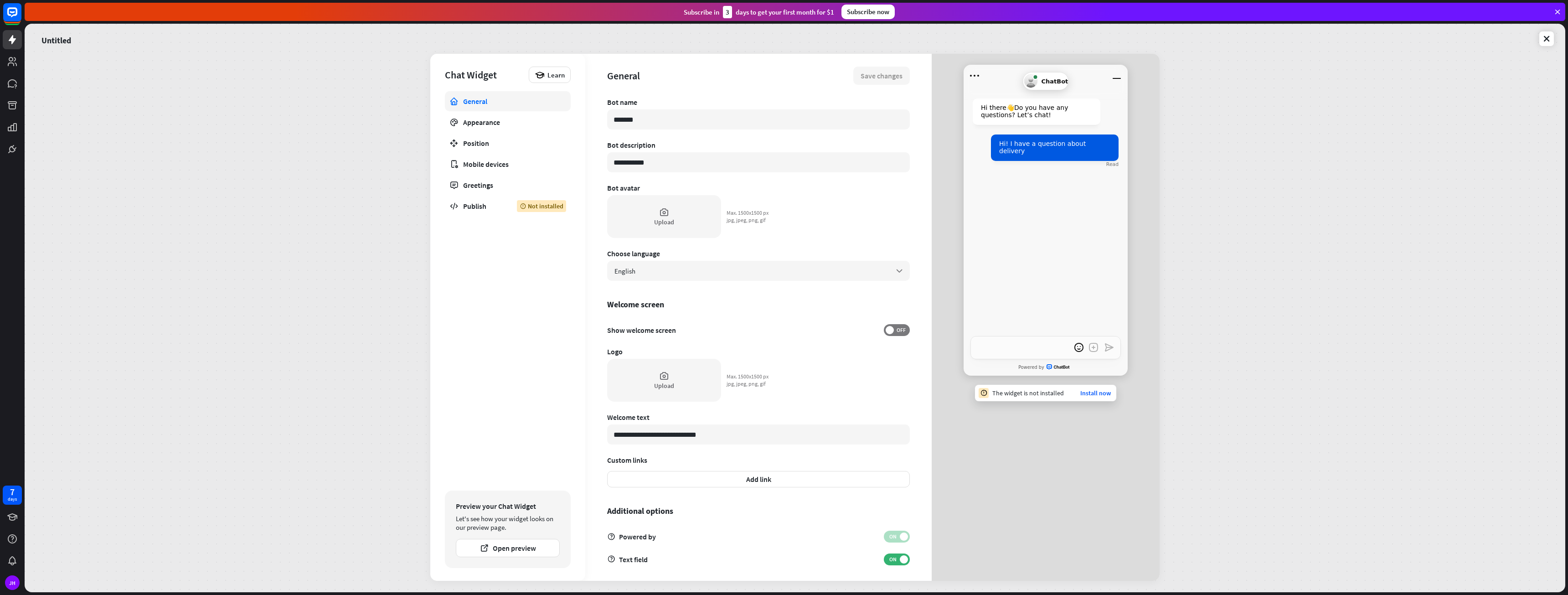
type textarea "*"
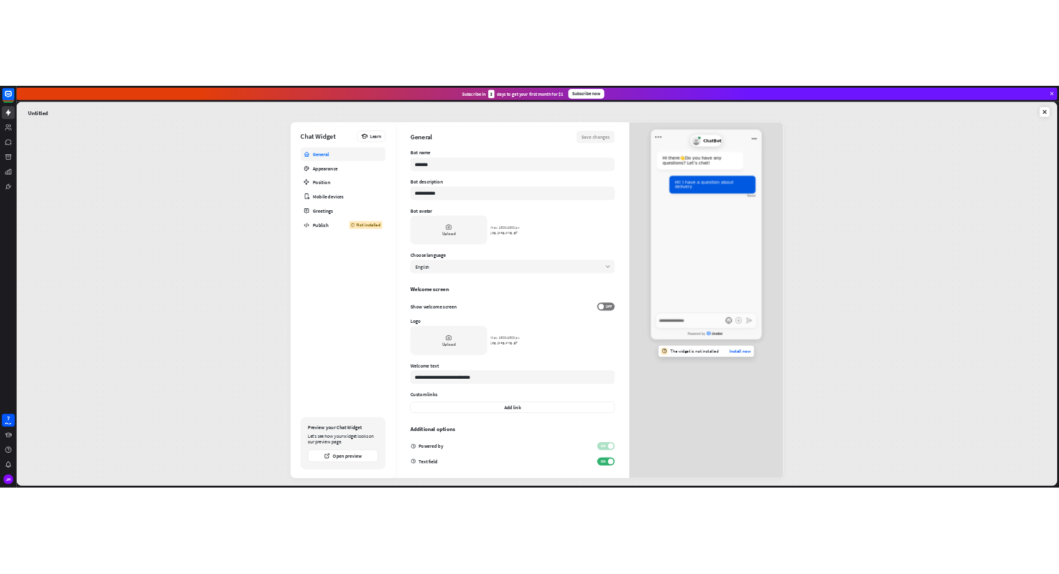
scroll to position [7, 0]
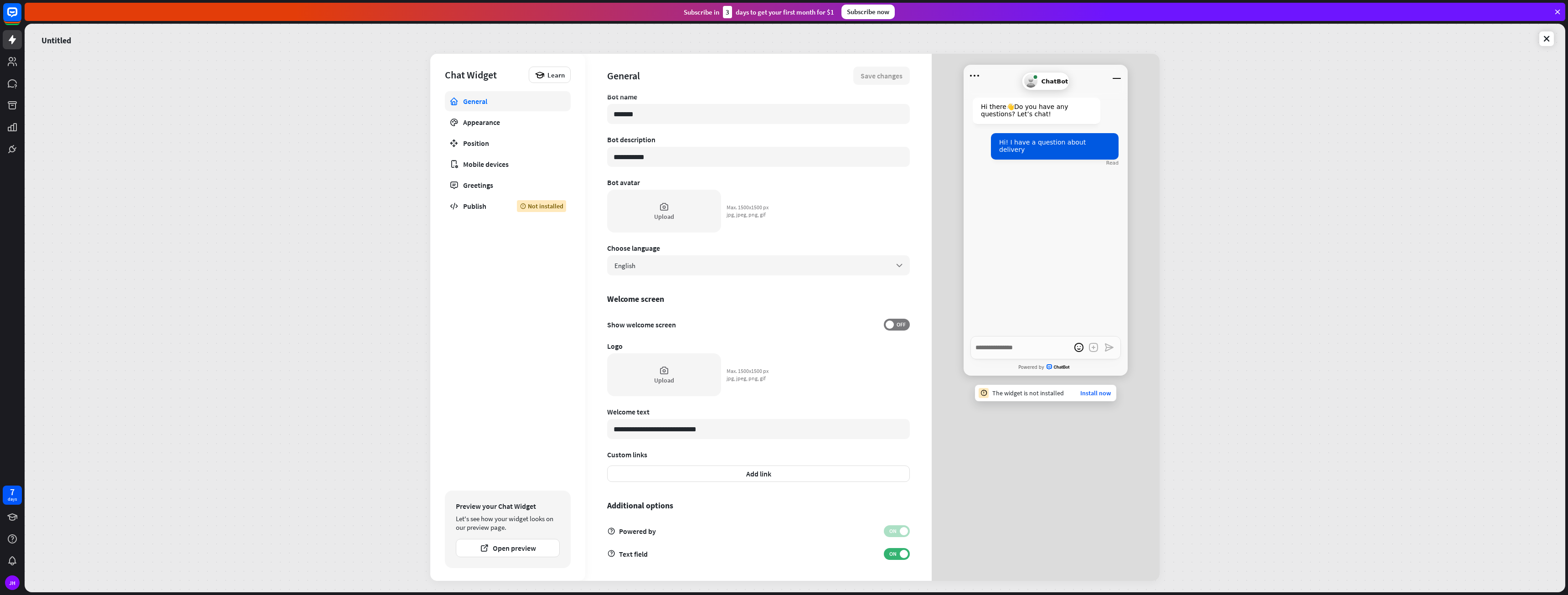
click at [269, 505] on div "**********" at bounding box center [795, 307] width 1541 height 568
click at [212, 507] on div "**********" at bounding box center [795, 307] width 1541 height 568
click at [10, 84] on icon at bounding box center [12, 83] width 9 height 8
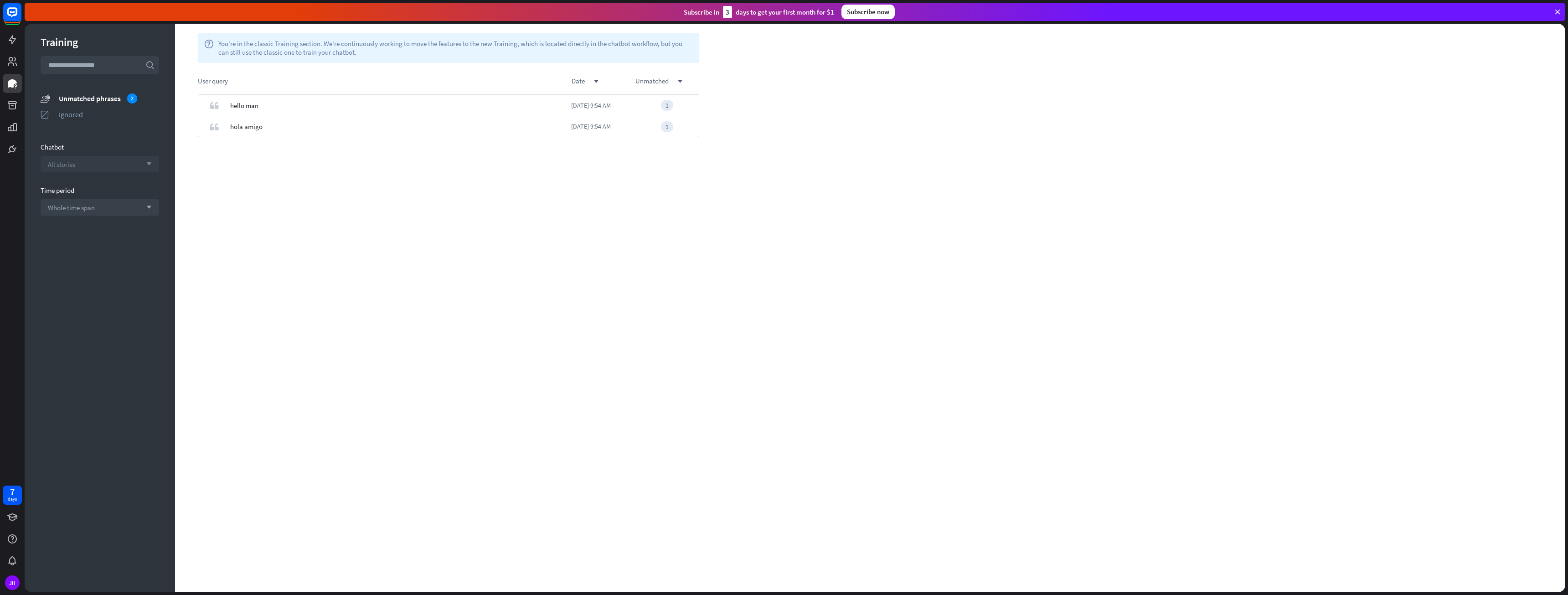
click at [89, 160] on div "All stories arrow_down" at bounding box center [100, 164] width 119 height 16
click at [240, 107] on span "hello man" at bounding box center [244, 105] width 29 height 21
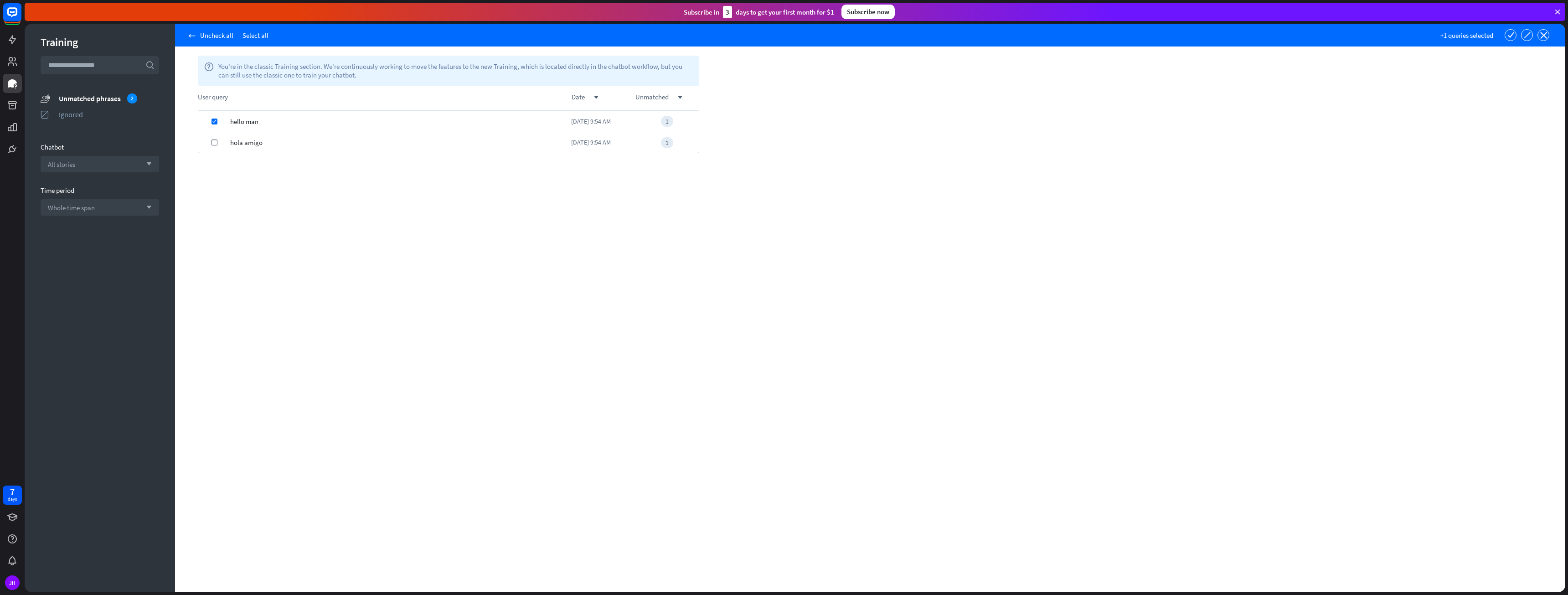
click at [670, 124] on div "1" at bounding box center [667, 121] width 12 height 11
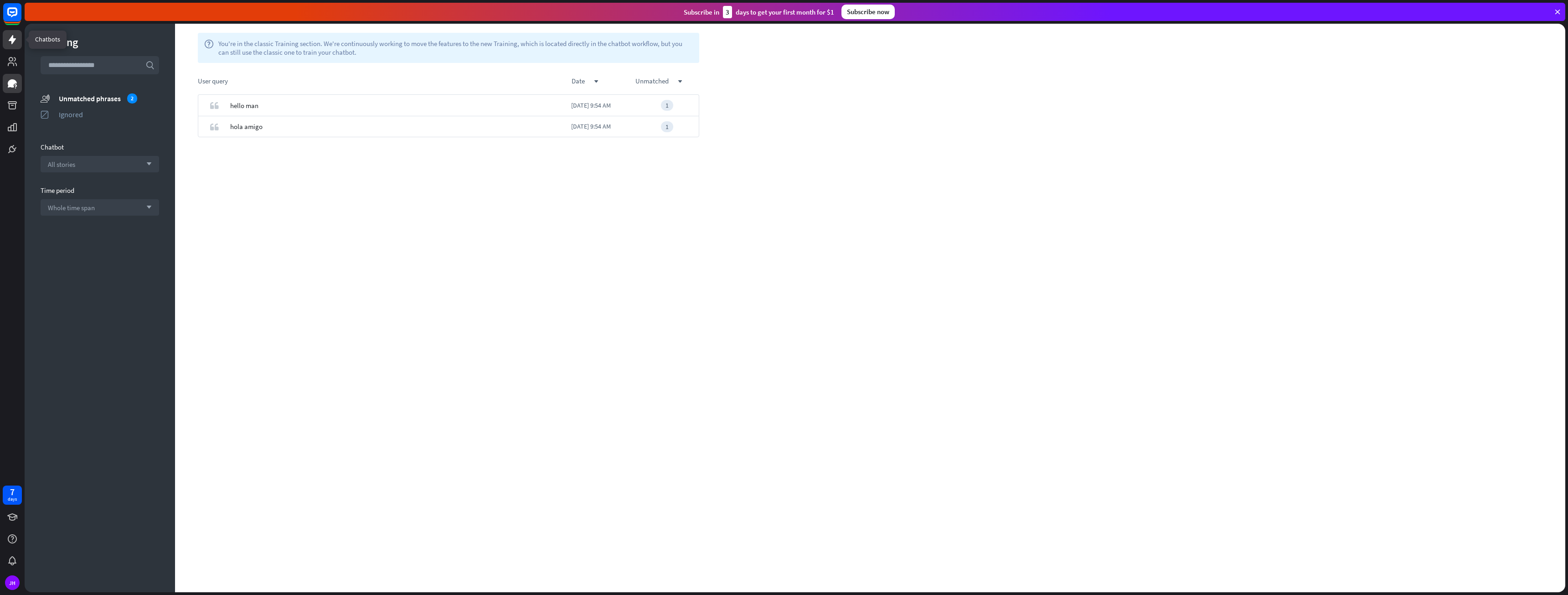
click at [10, 36] on icon at bounding box center [12, 40] width 11 height 11
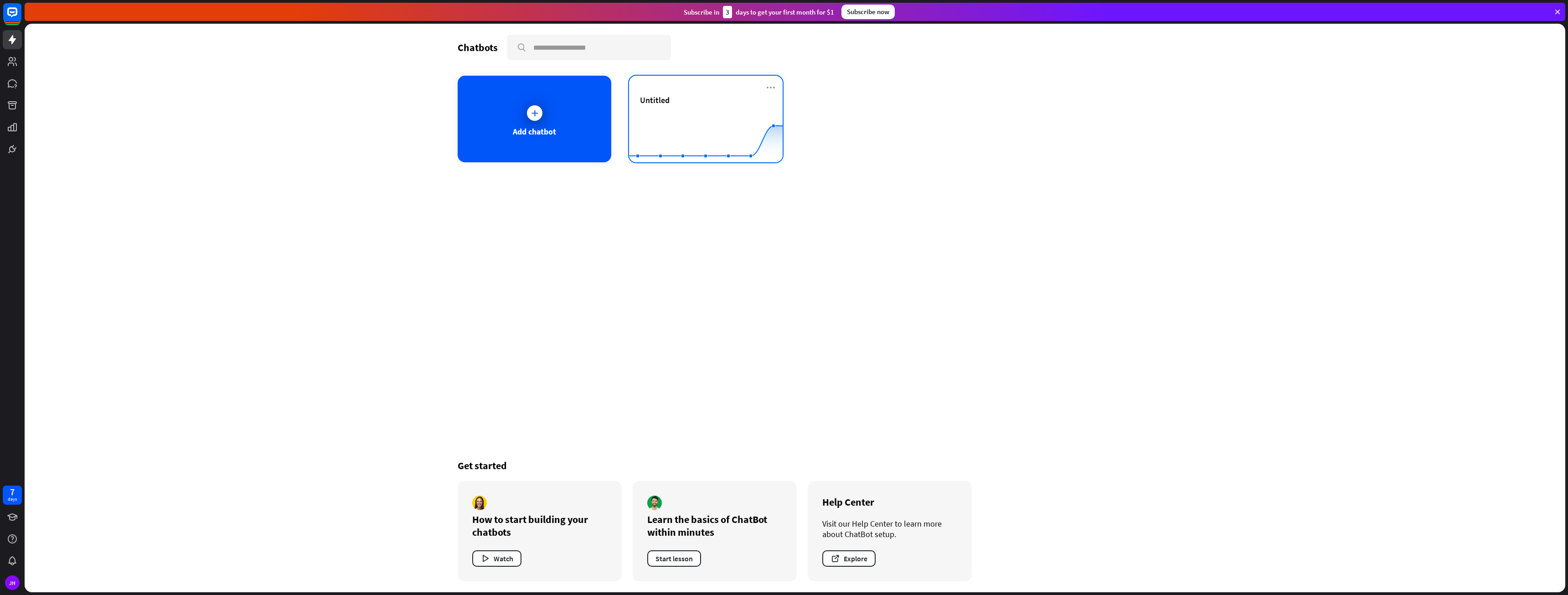
click at [710, 100] on div "Untitled" at bounding box center [706, 100] width 132 height 10
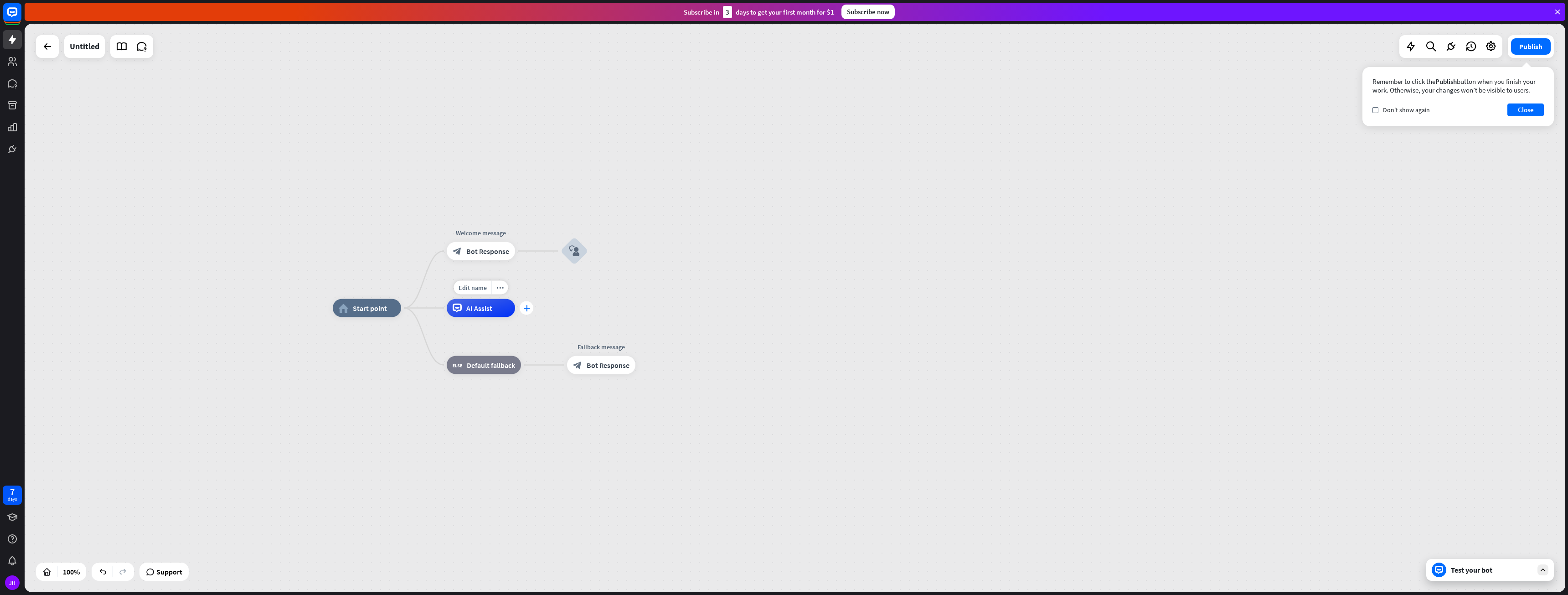
click at [527, 309] on icon "plus" at bounding box center [526, 308] width 7 height 7
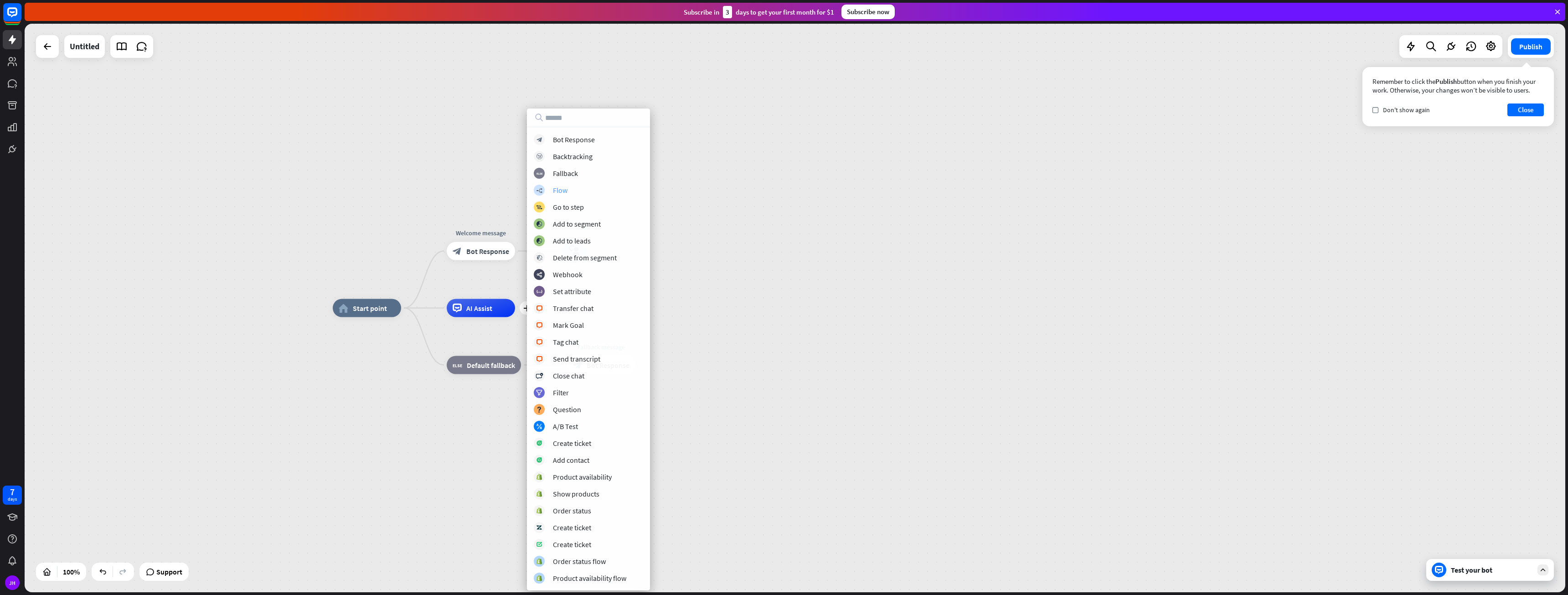
click at [567, 188] on div "Flow" at bounding box center [560, 190] width 15 height 9
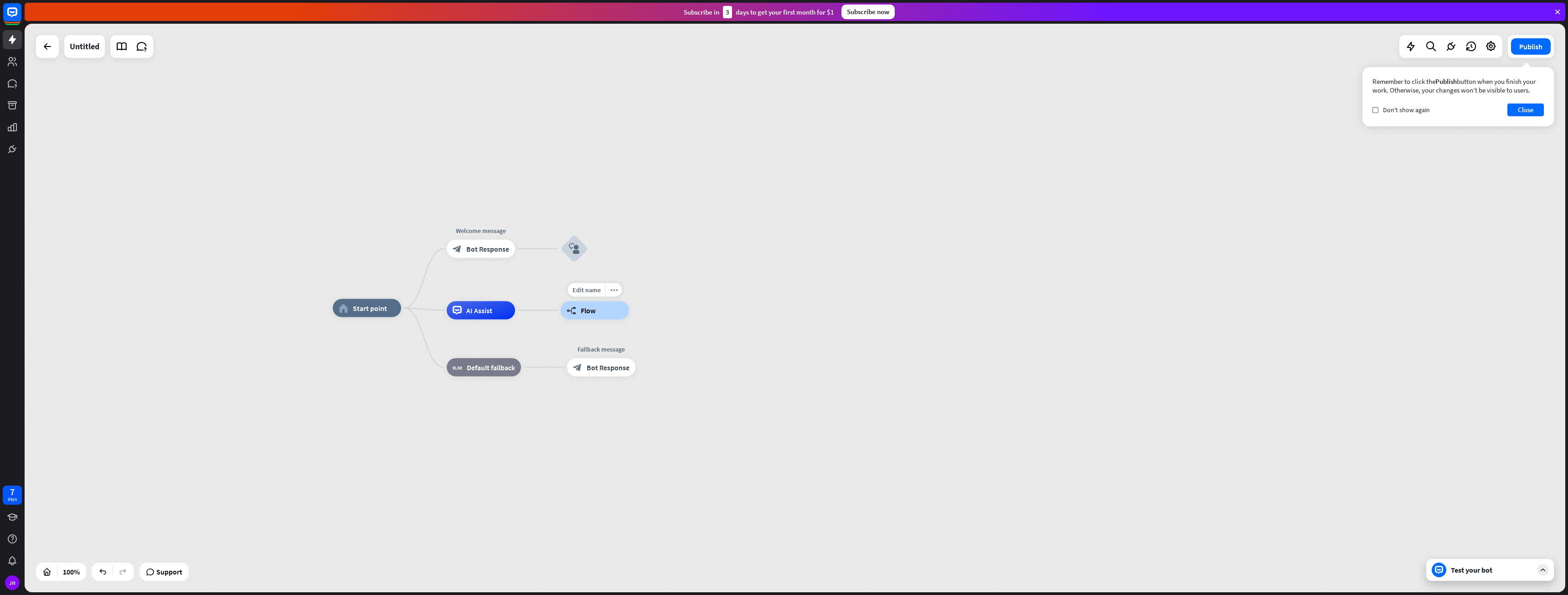
click at [583, 310] on span "Flow" at bounding box center [588, 310] width 15 height 9
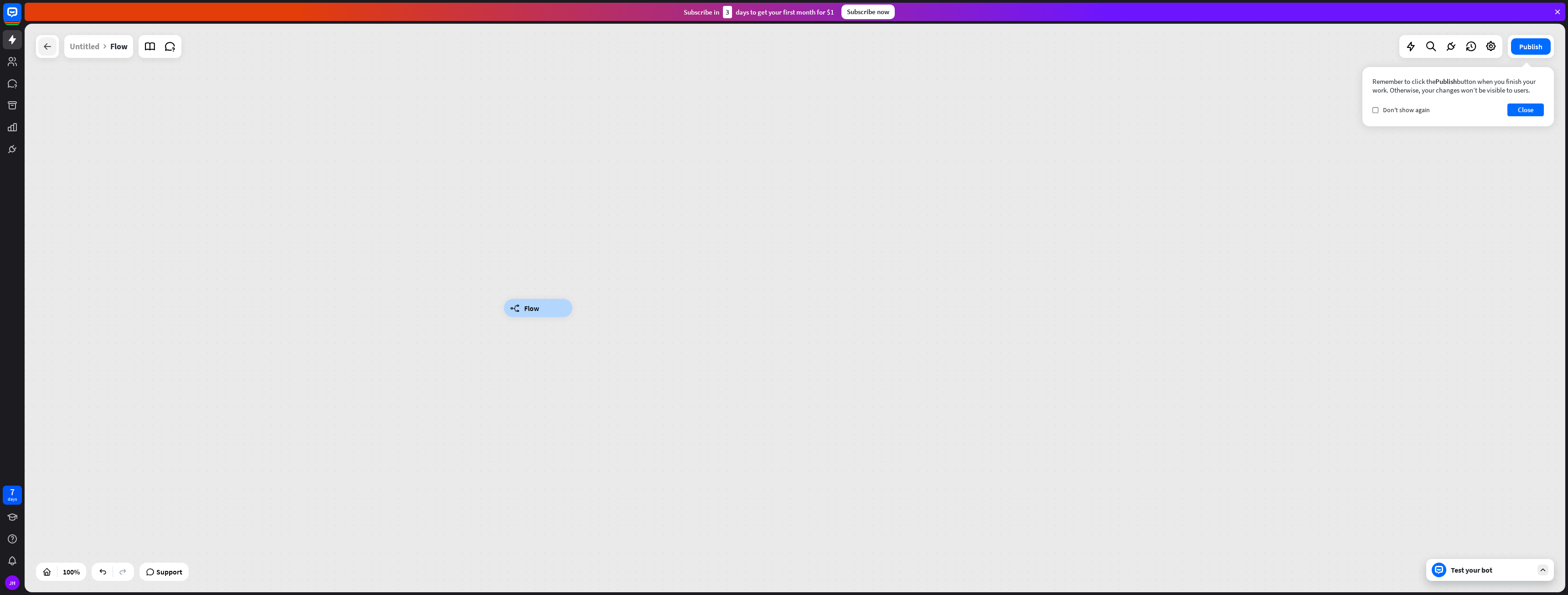
click at [43, 51] on icon at bounding box center [47, 46] width 11 height 11
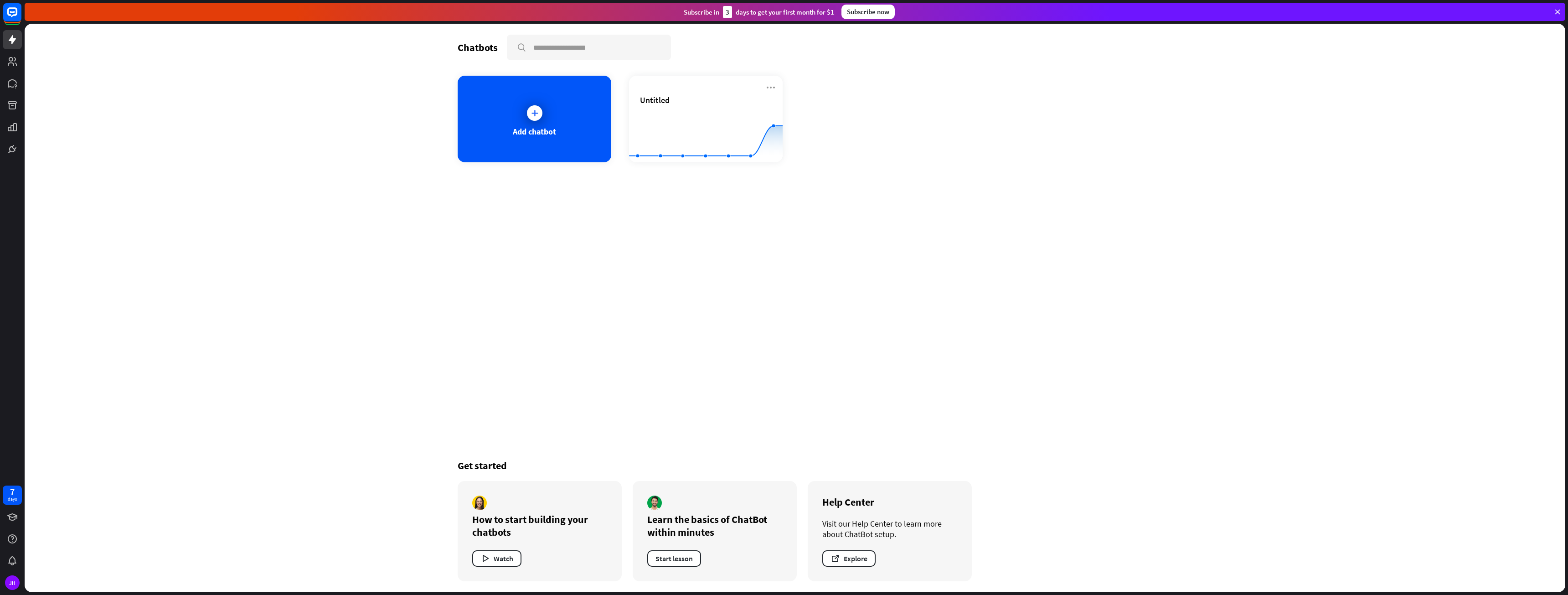
click at [1158, 441] on div "Chatbots search Add chatbot Untitled Created with Highcharts 10.1.0 0 2 4 Get s…" at bounding box center [795, 307] width 729 height 568
click at [21, 89] on link at bounding box center [12, 84] width 19 height 19
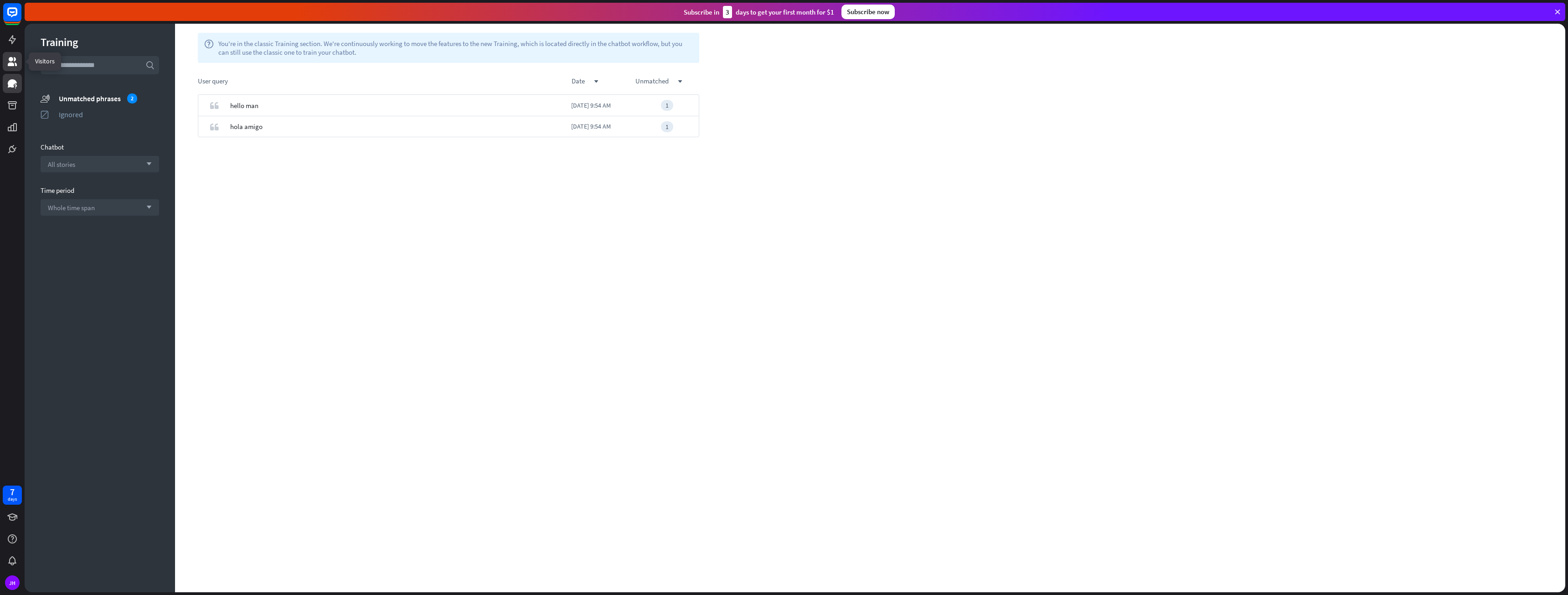
click at [14, 61] on icon at bounding box center [12, 62] width 9 height 9
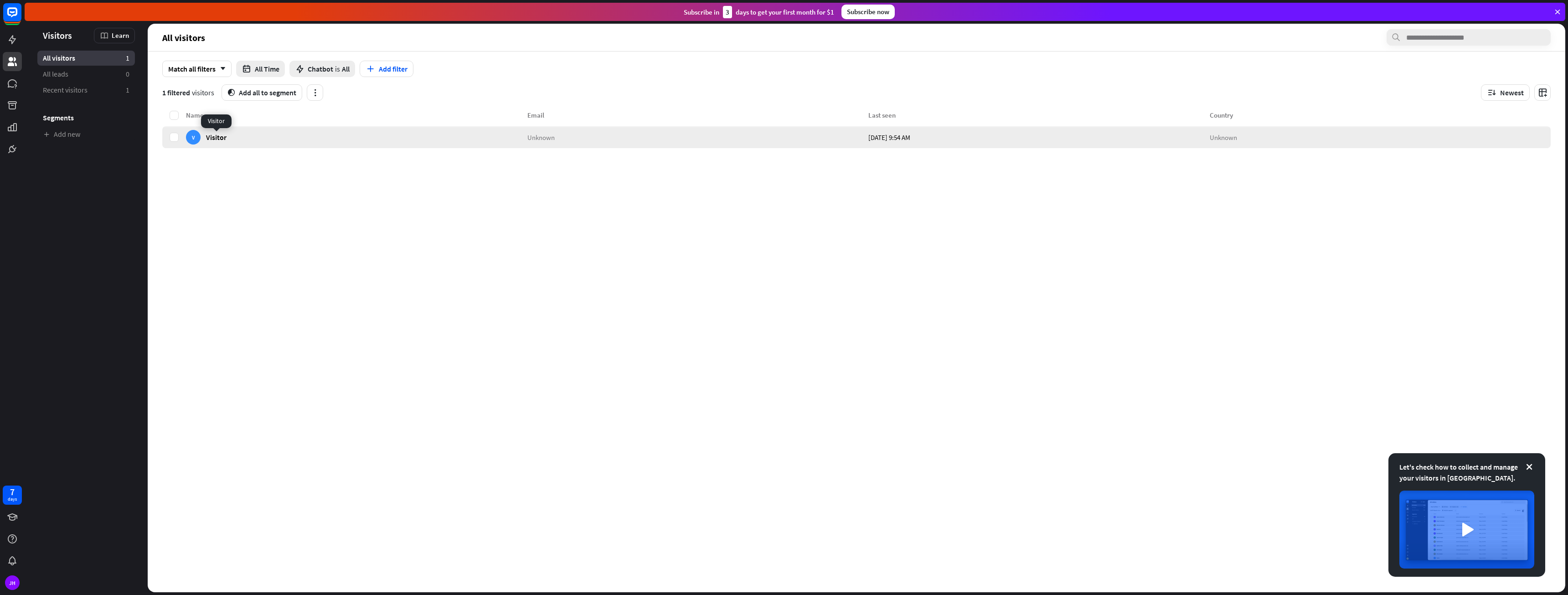
click at [218, 134] on span "Visitor" at bounding box center [216, 137] width 21 height 9
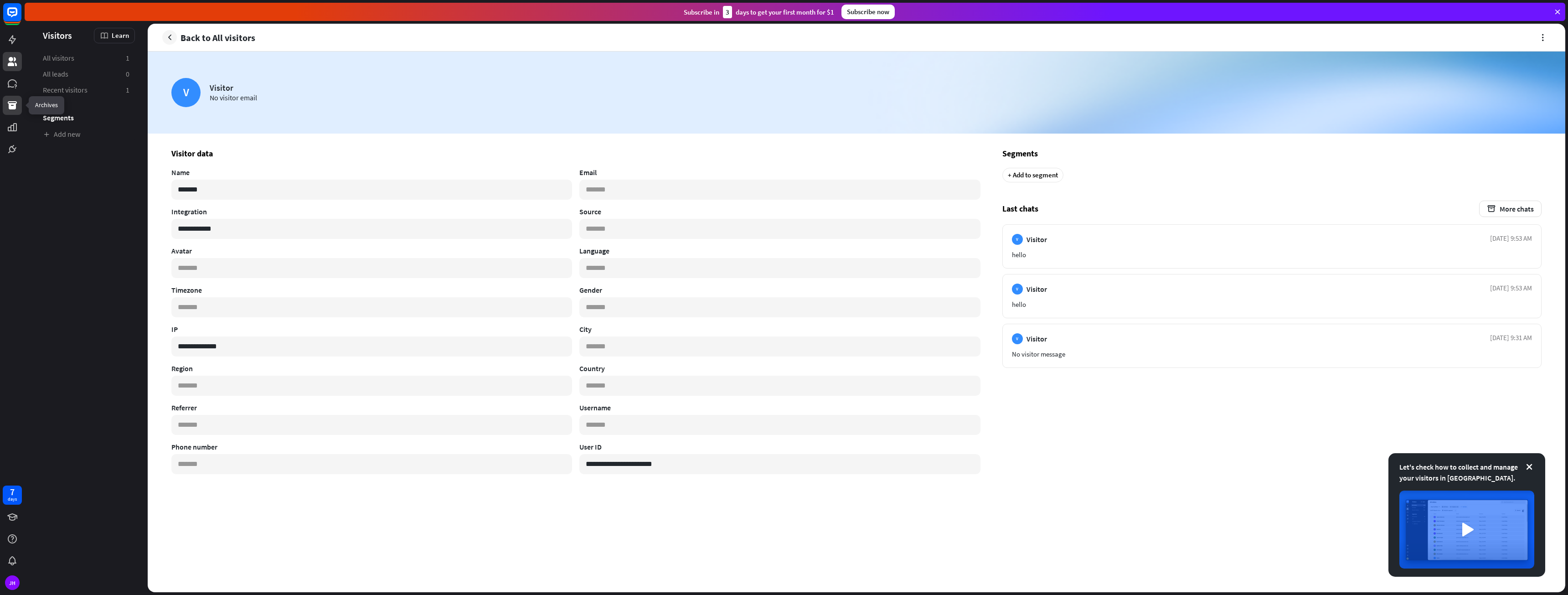
click at [14, 103] on icon at bounding box center [12, 105] width 11 height 11
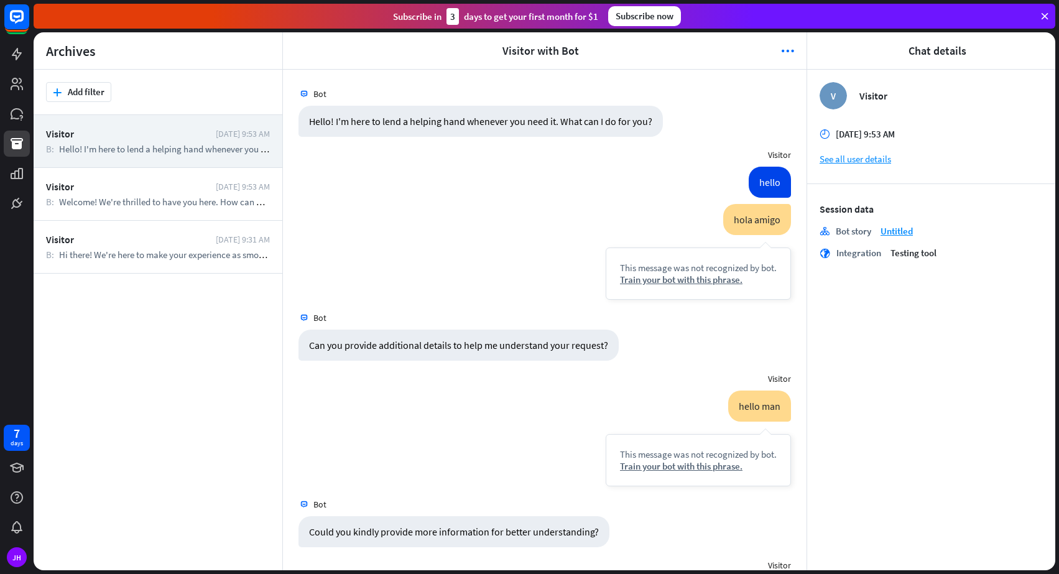
click at [559, 220] on div "hola amigo This message was not recognized by bot. Train your bot with this phr…" at bounding box center [545, 255] width 524 height 102
